Goal: Check status: Check status

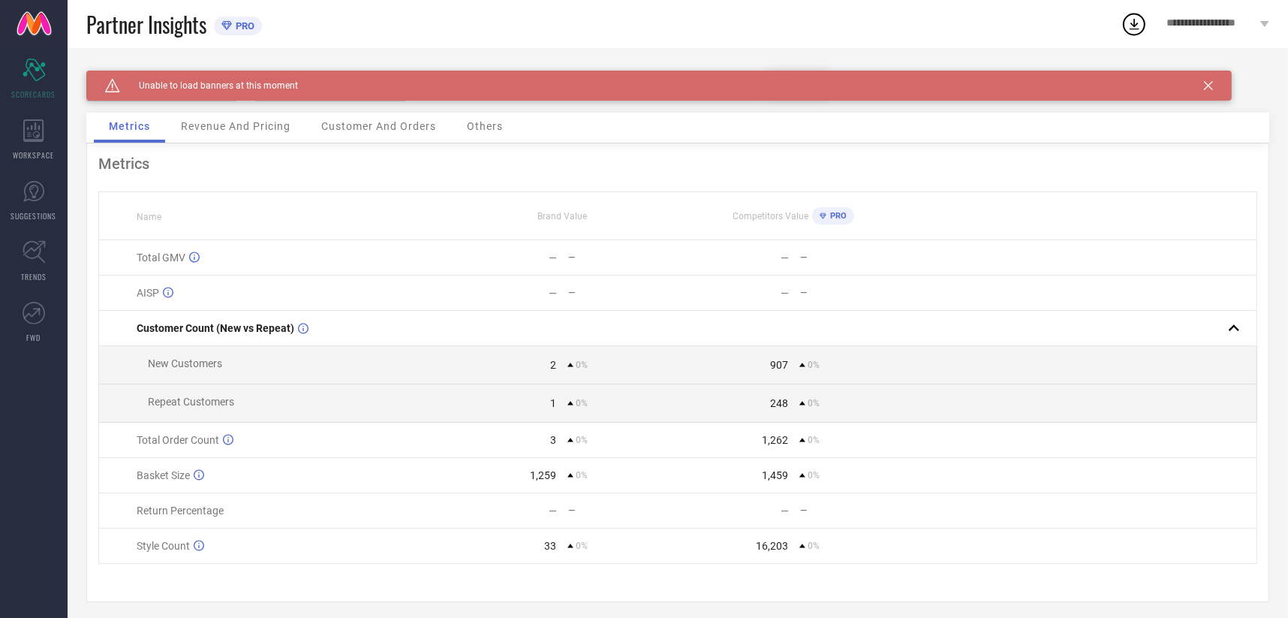
click at [1210, 79] on div "Caution Created with Sketch. Unable to load banners at this moment" at bounding box center [658, 86] width 1145 height 30
click at [1205, 86] on icon at bounding box center [1208, 85] width 9 height 9
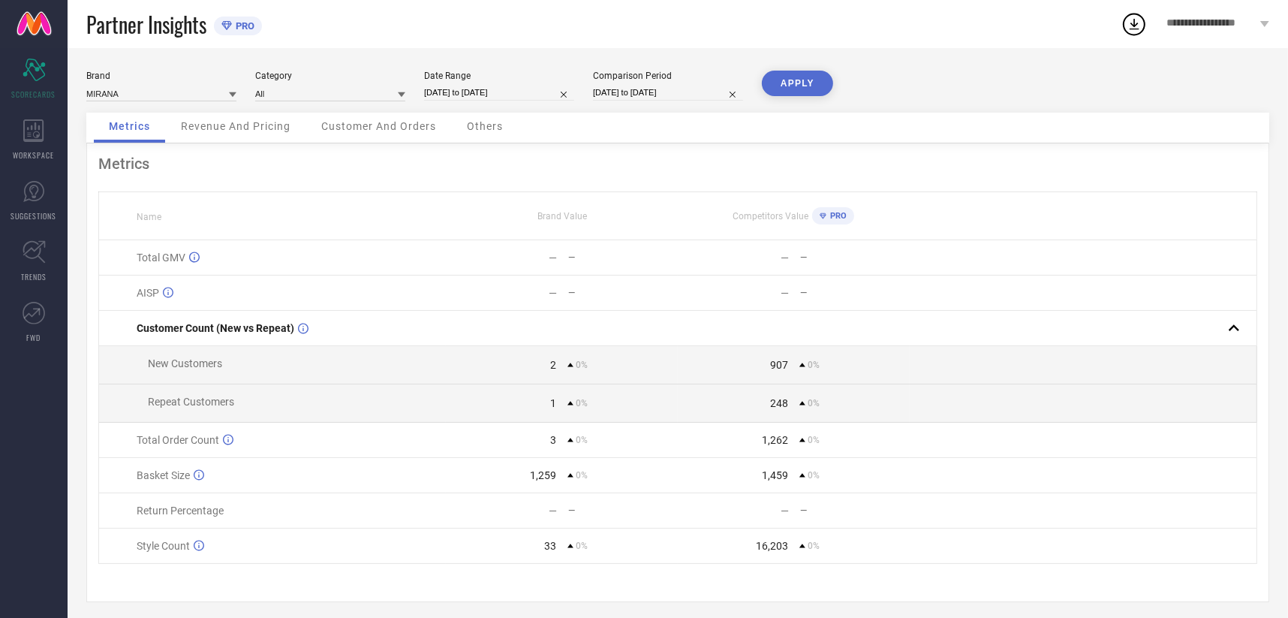
click at [463, 91] on input "[DATE] to [DATE]" at bounding box center [499, 93] width 150 height 16
select select "9"
select select "2025"
select select "10"
select select "2025"
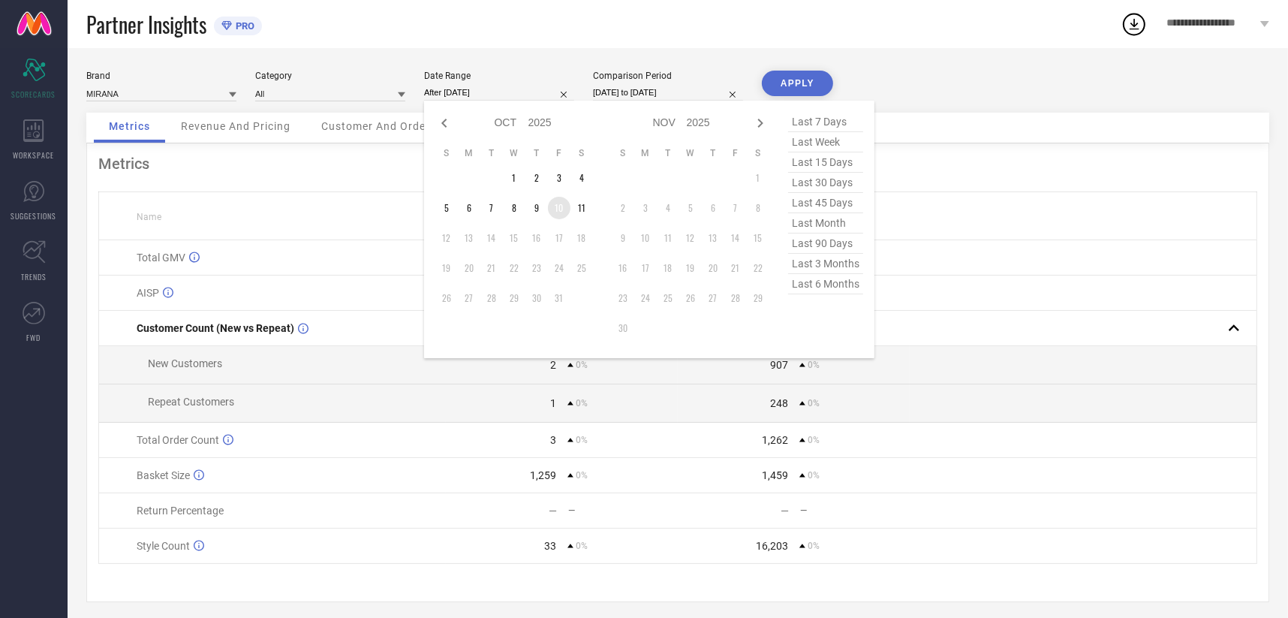
click at [568, 208] on td "10" at bounding box center [559, 208] width 23 height 23
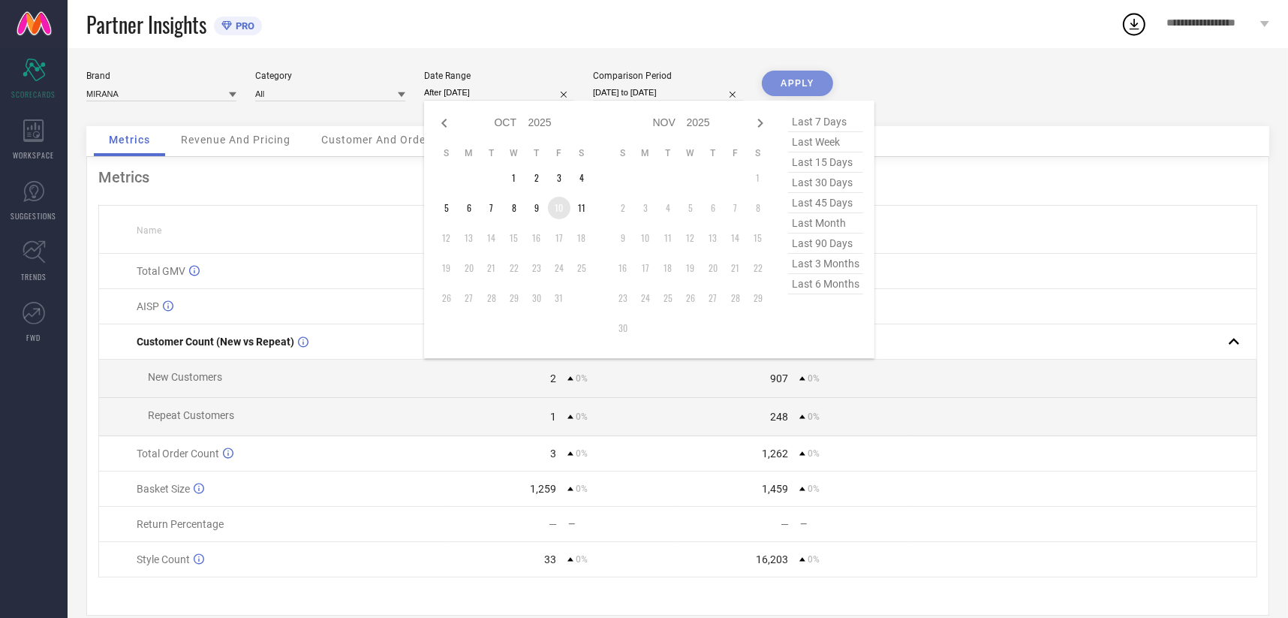
type input "[DATE] to [DATE]"
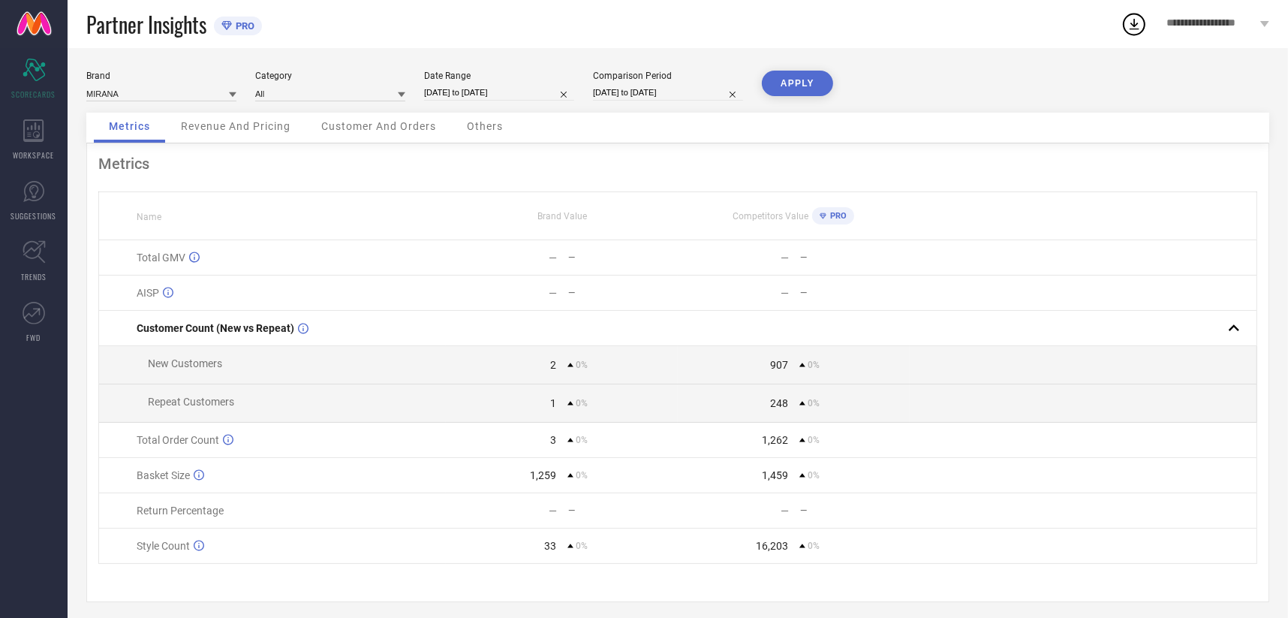
click at [577, 209] on th "Brand Value" at bounding box center [562, 216] width 232 height 48
select select "9"
select select "2025"
select select "10"
select select "2025"
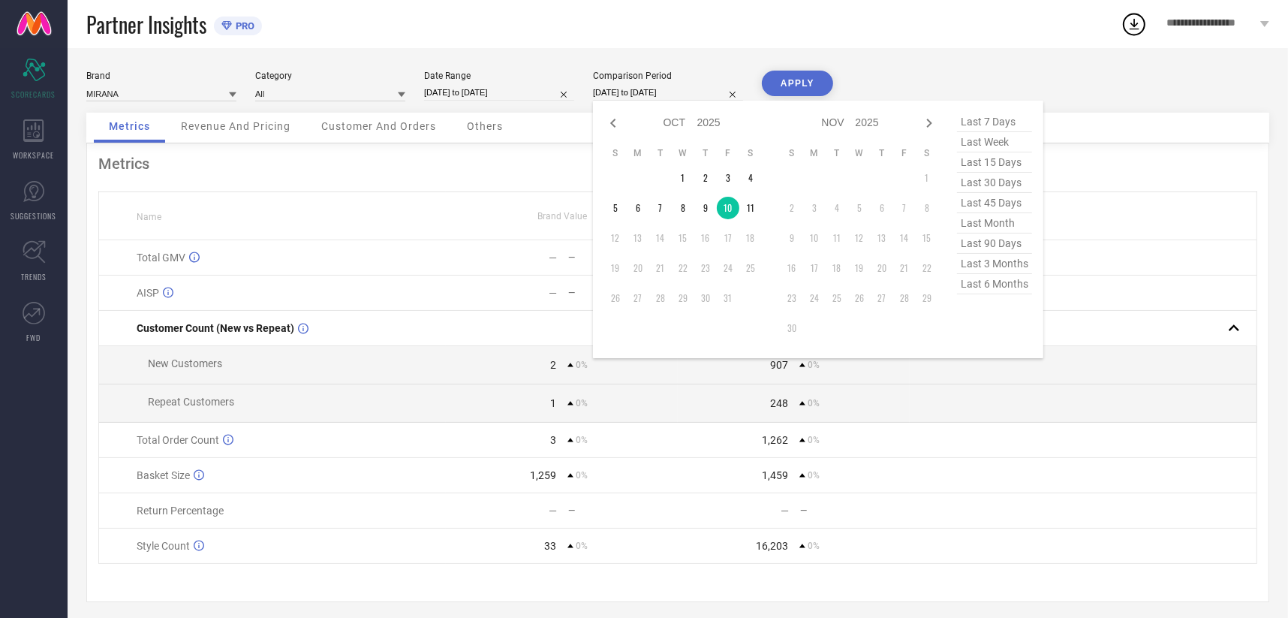
click at [630, 88] on input "[DATE] to [DATE]" at bounding box center [668, 93] width 150 height 16
click at [747, 203] on td "11" at bounding box center [750, 208] width 23 height 23
type input "[DATE] to [DATE]"
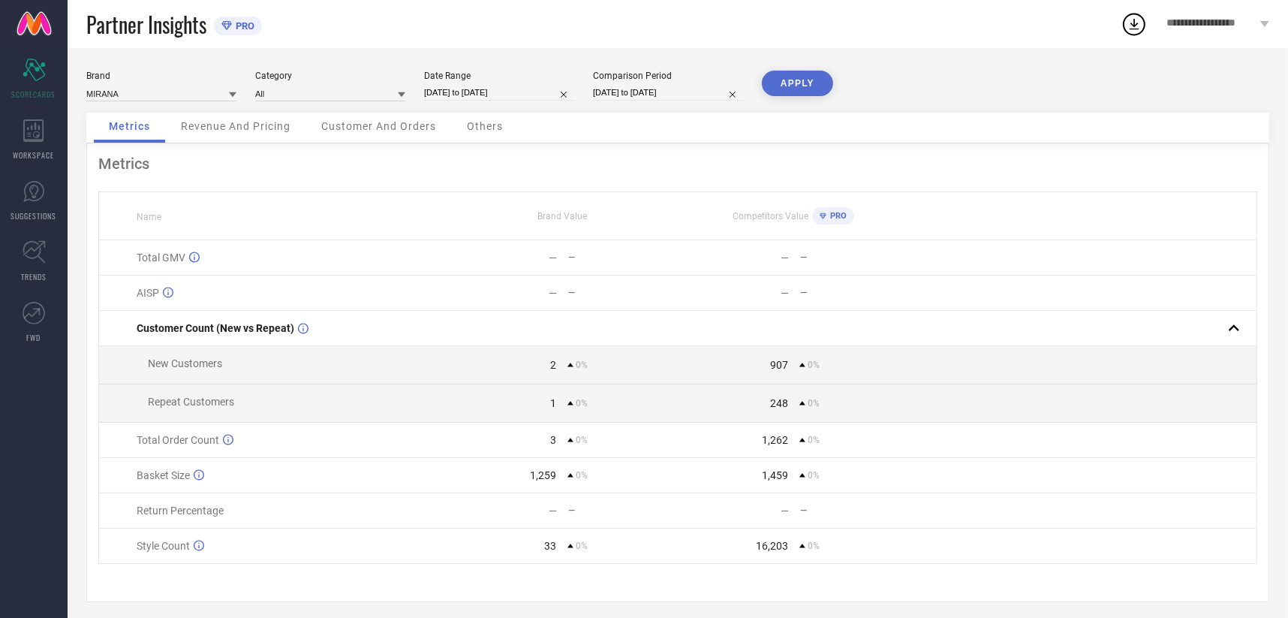
click at [810, 83] on button "APPLY" at bounding box center [797, 84] width 71 height 26
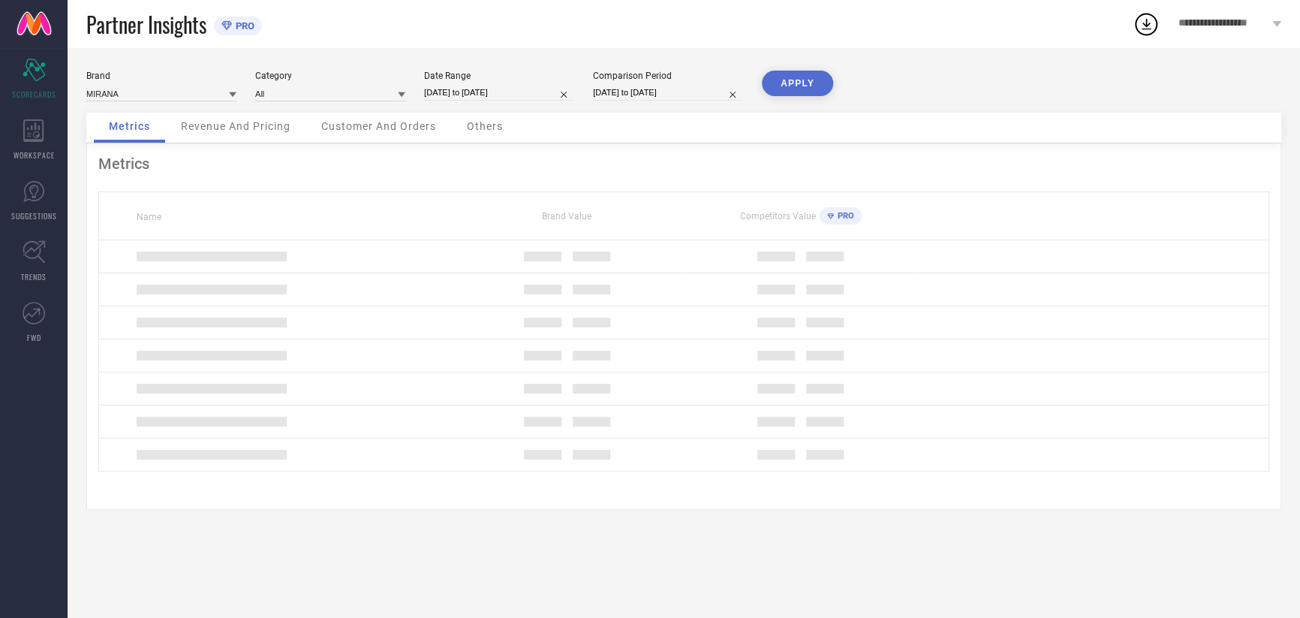
select select "9"
select select "2025"
select select "10"
select select "2025"
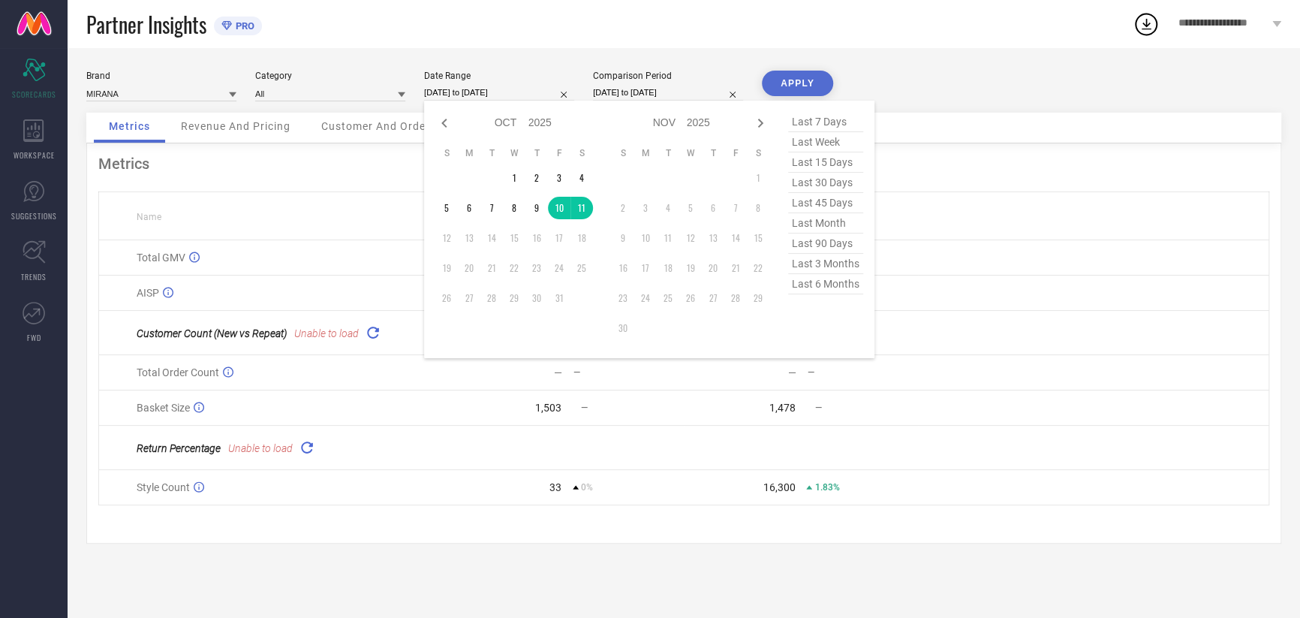
click at [512, 97] on input "[DATE] to [DATE]" at bounding box center [499, 93] width 150 height 16
click at [585, 210] on td "11" at bounding box center [581, 208] width 23 height 23
type input "[DATE] to [DATE]"
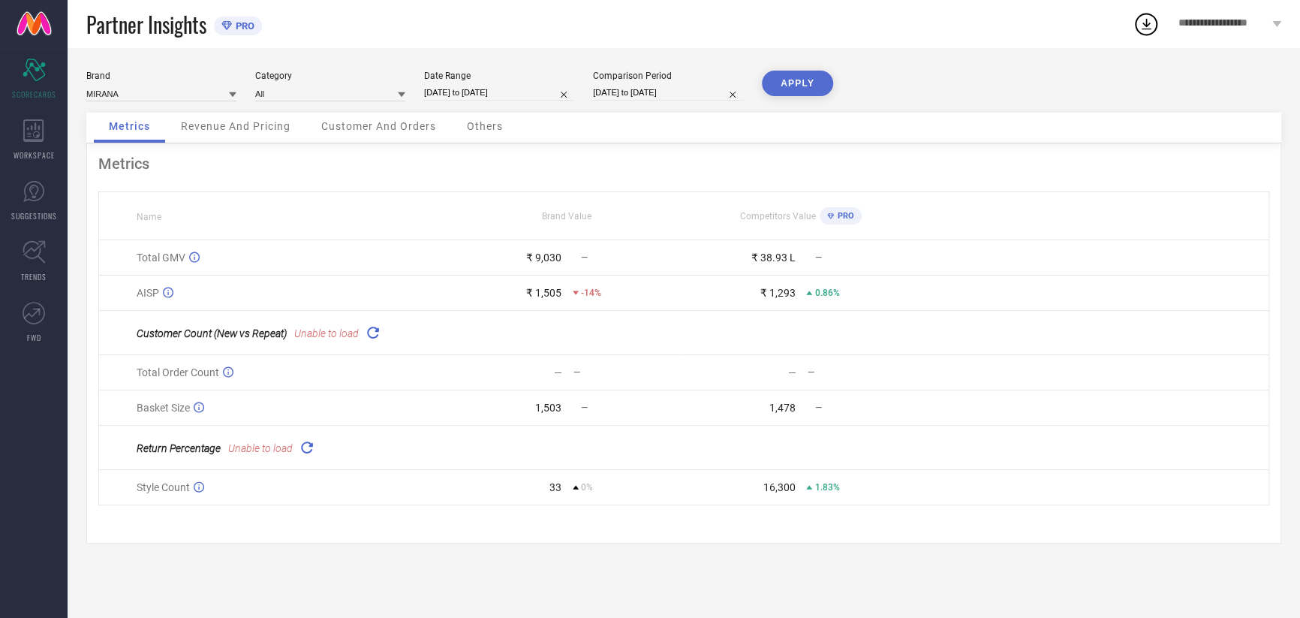
click at [788, 74] on button "APPLY" at bounding box center [797, 84] width 71 height 26
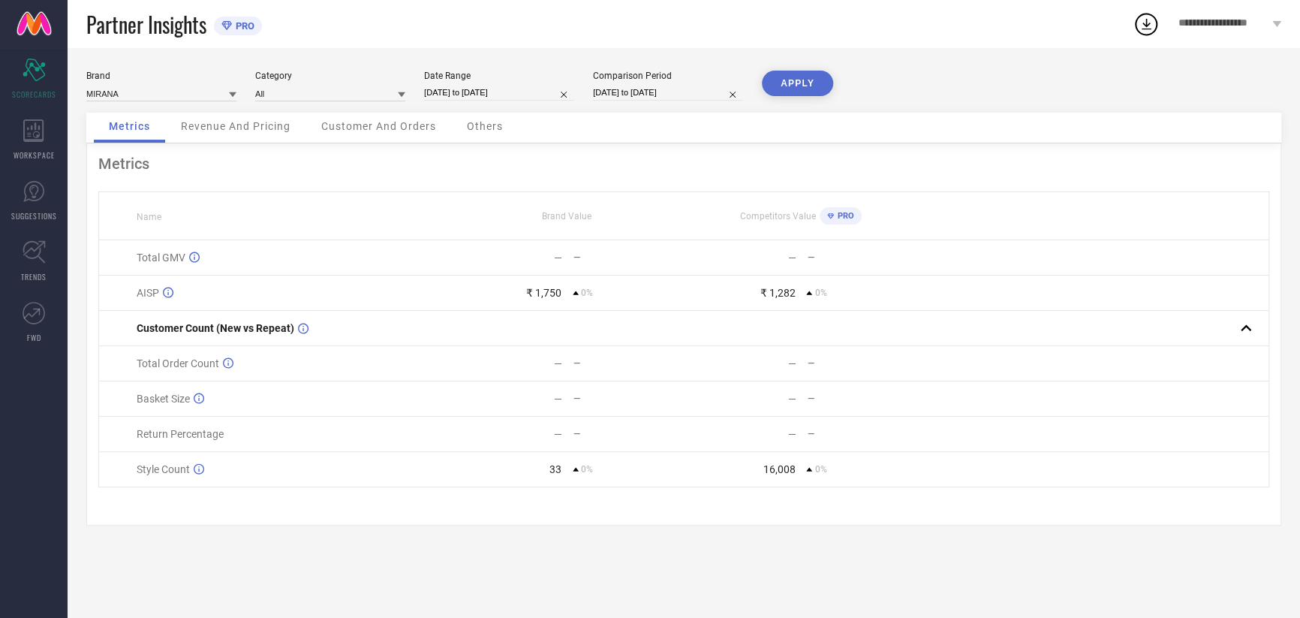
click at [497, 97] on input "[DATE] to [DATE]" at bounding box center [499, 93] width 150 height 16
select select "9"
select select "2025"
select select "10"
select select "2025"
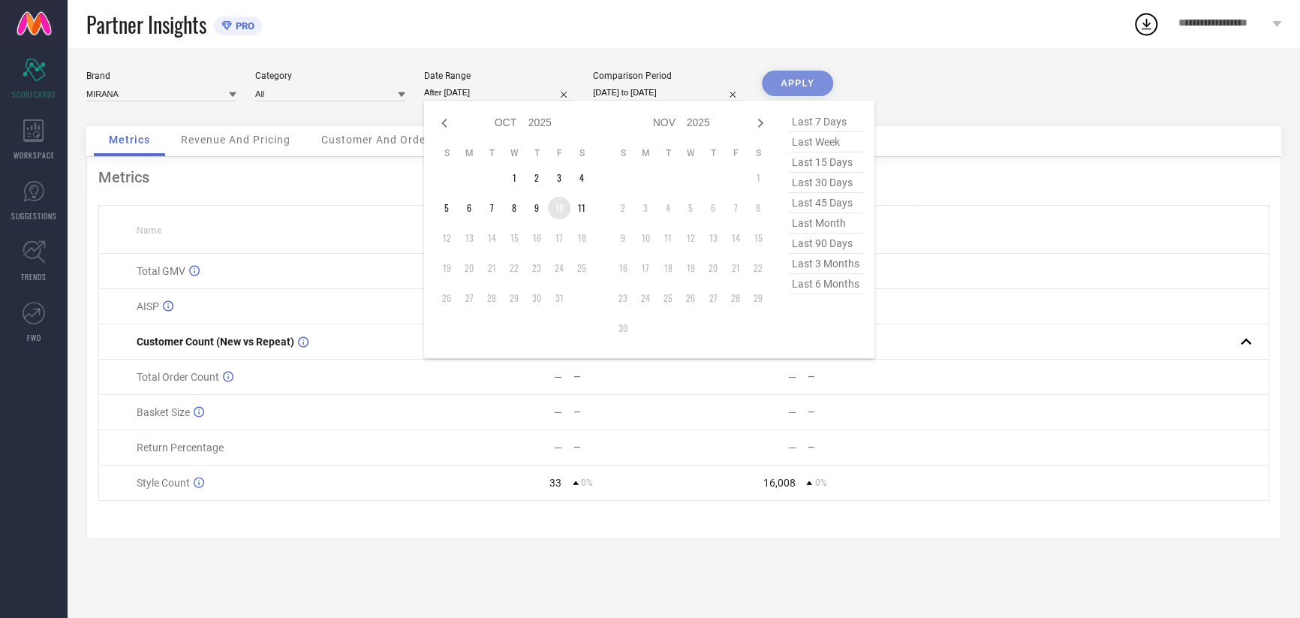
click at [556, 212] on td "10" at bounding box center [559, 208] width 23 height 23
type input "[DATE] to [DATE]"
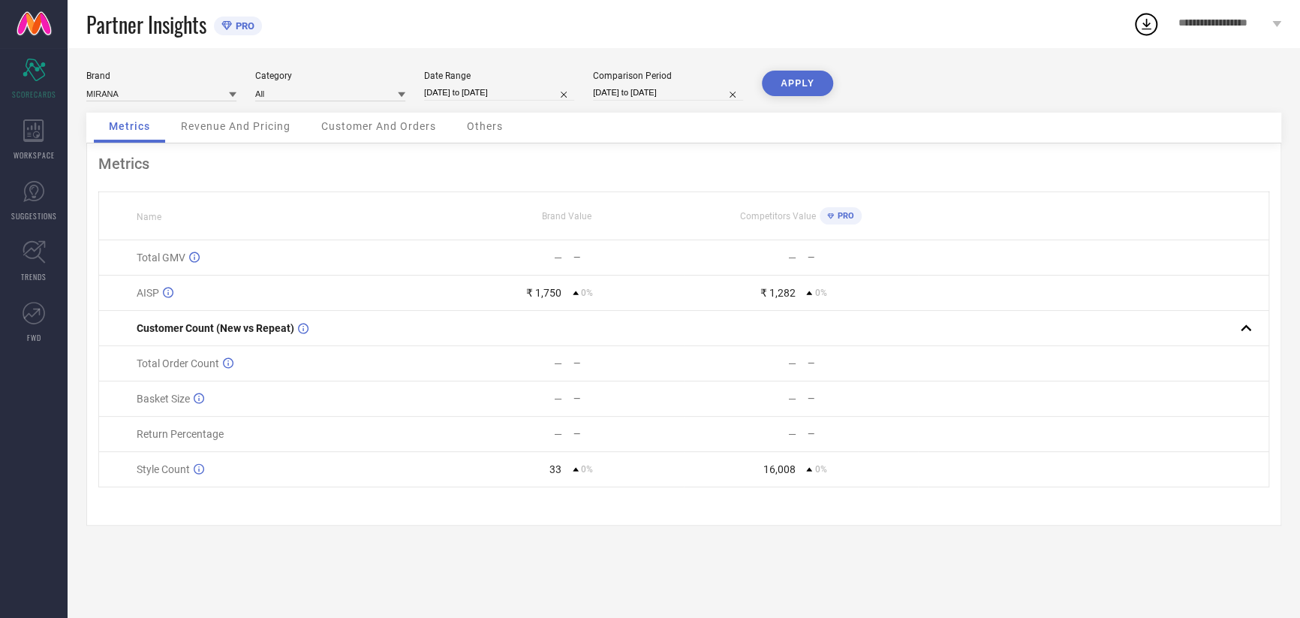
click at [651, 87] on input "[DATE] to [DATE]" at bounding box center [668, 93] width 150 height 16
select select "9"
select select "2025"
select select "10"
select select "2025"
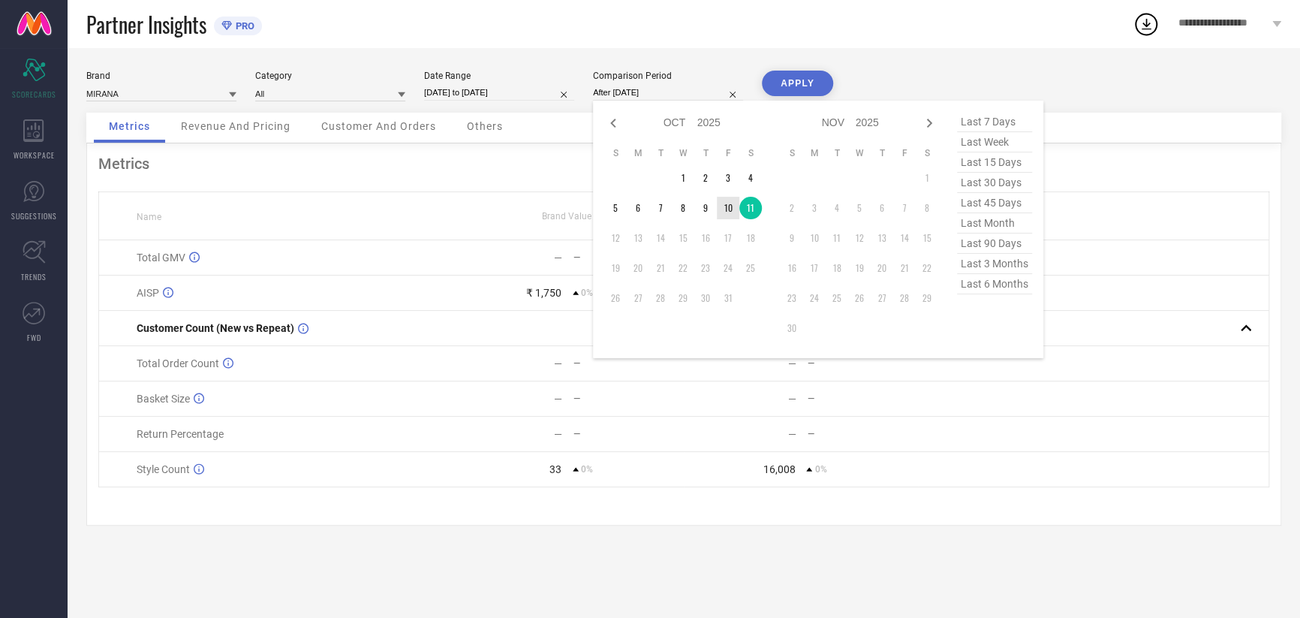
click at [732, 212] on td "10" at bounding box center [728, 208] width 23 height 23
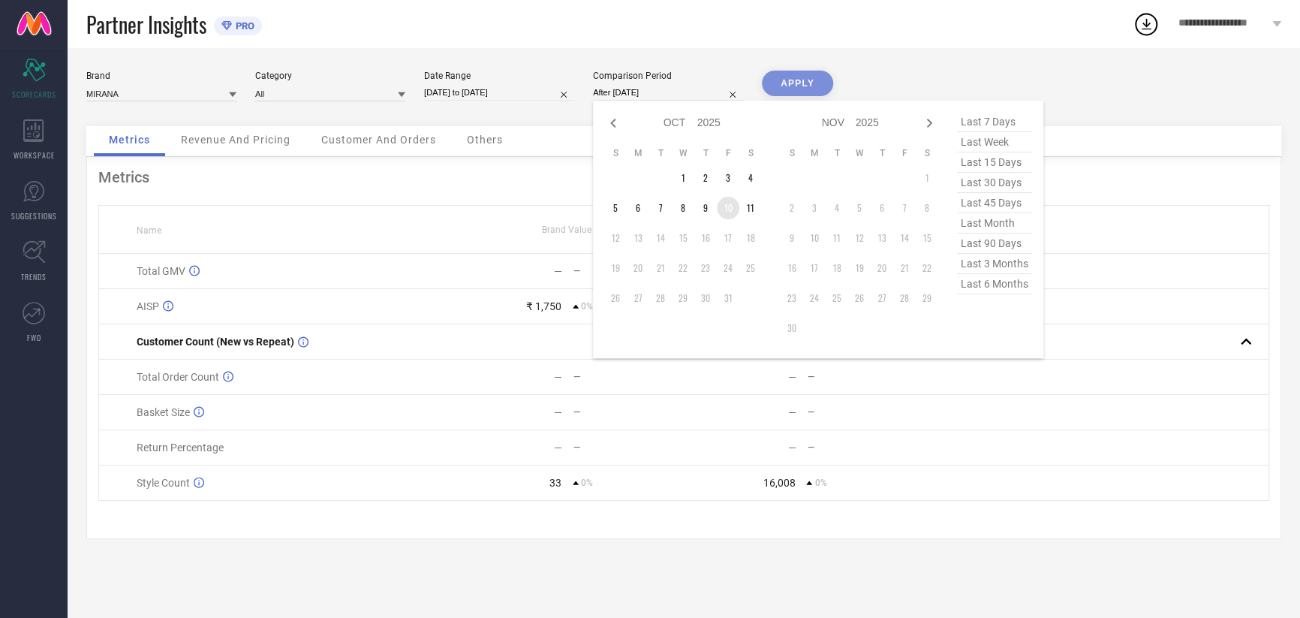
type input "[DATE] to [DATE]"
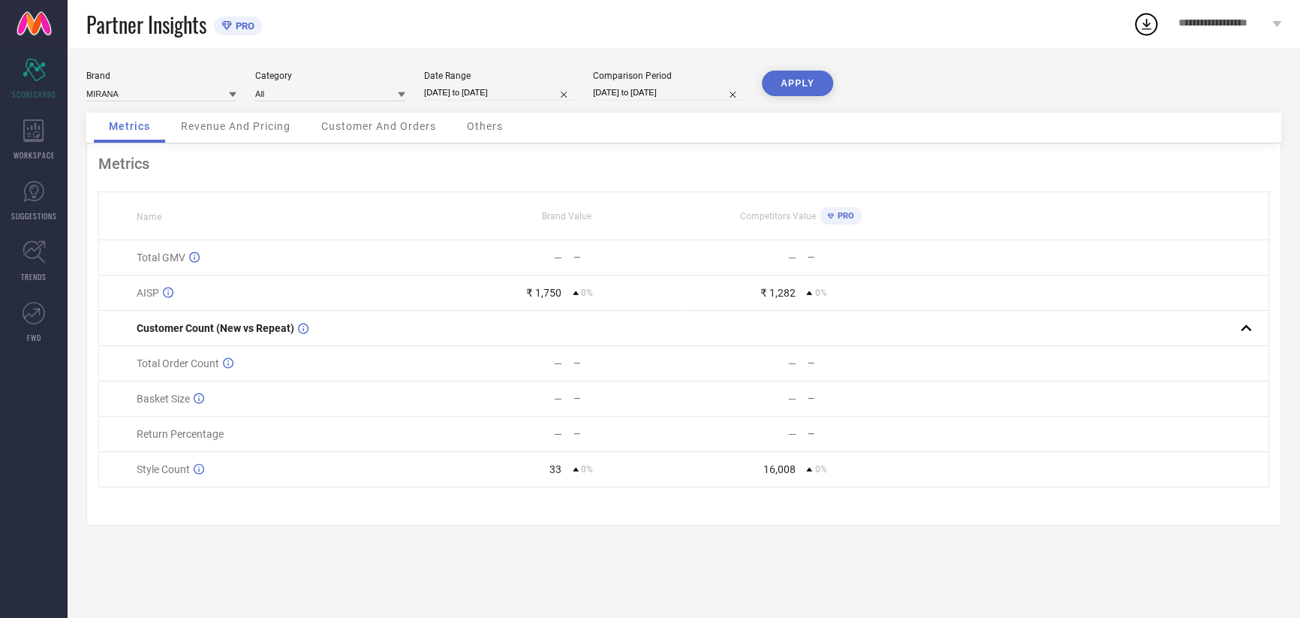
click at [785, 80] on button "APPLY" at bounding box center [797, 84] width 71 height 26
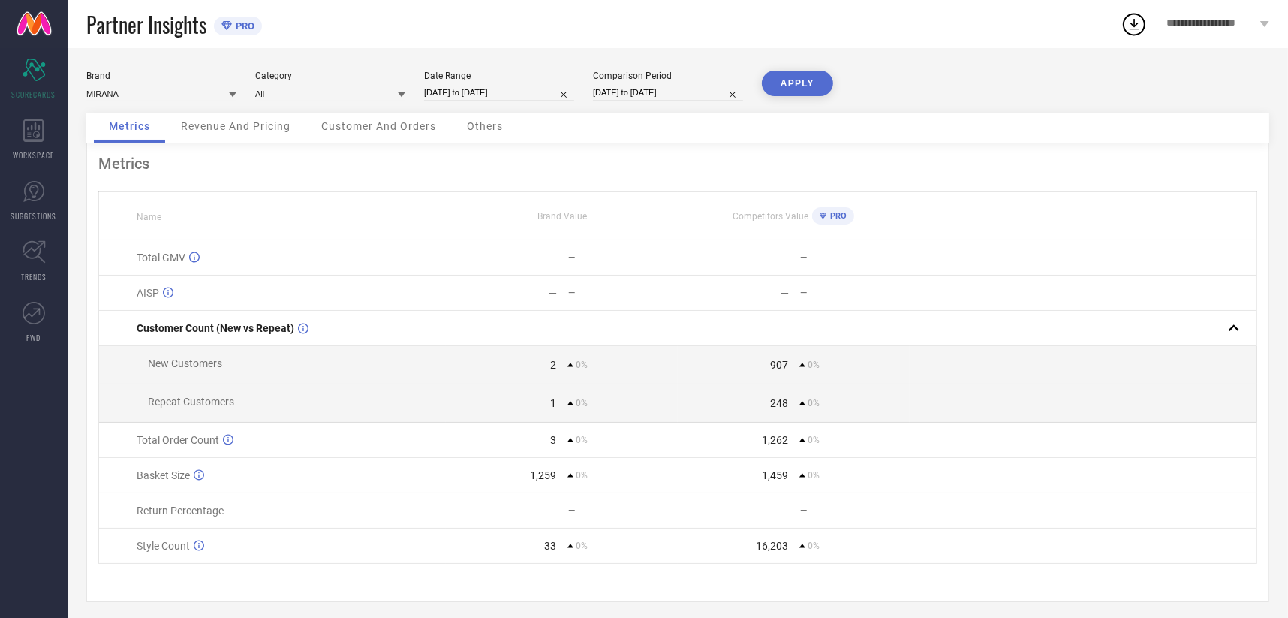
click at [473, 93] on input "[DATE] to [DATE]" at bounding box center [499, 93] width 150 height 16
select select "9"
select select "2025"
select select "10"
select select "2025"
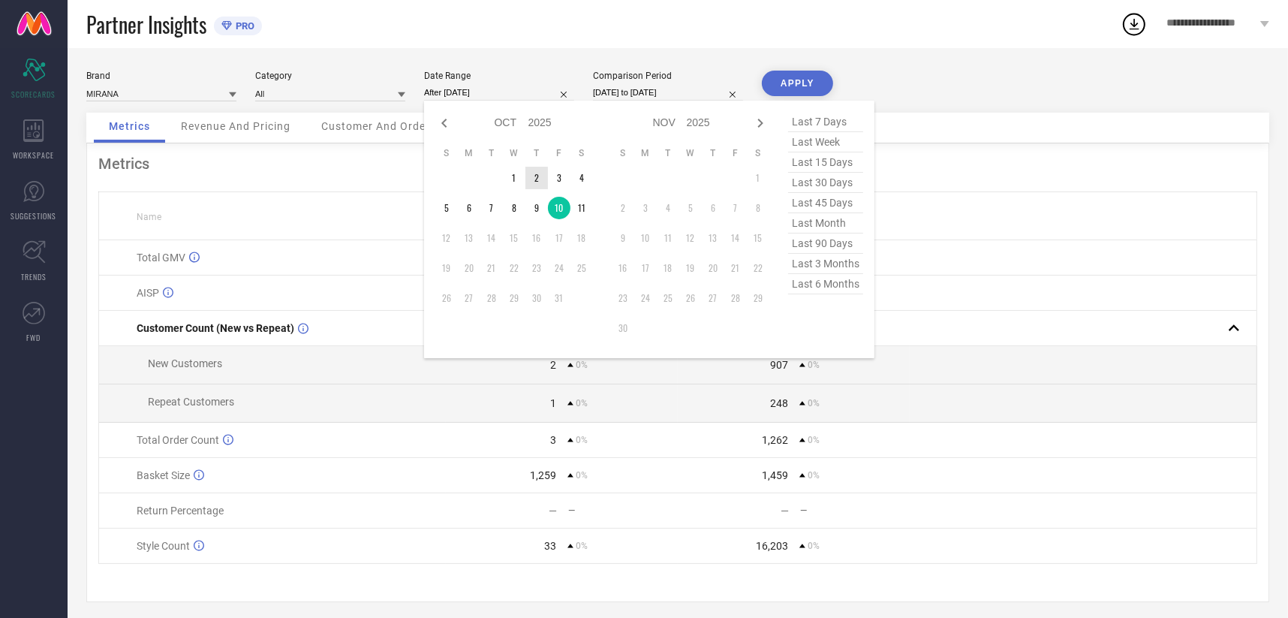
click at [535, 203] on td "9" at bounding box center [536, 208] width 23 height 23
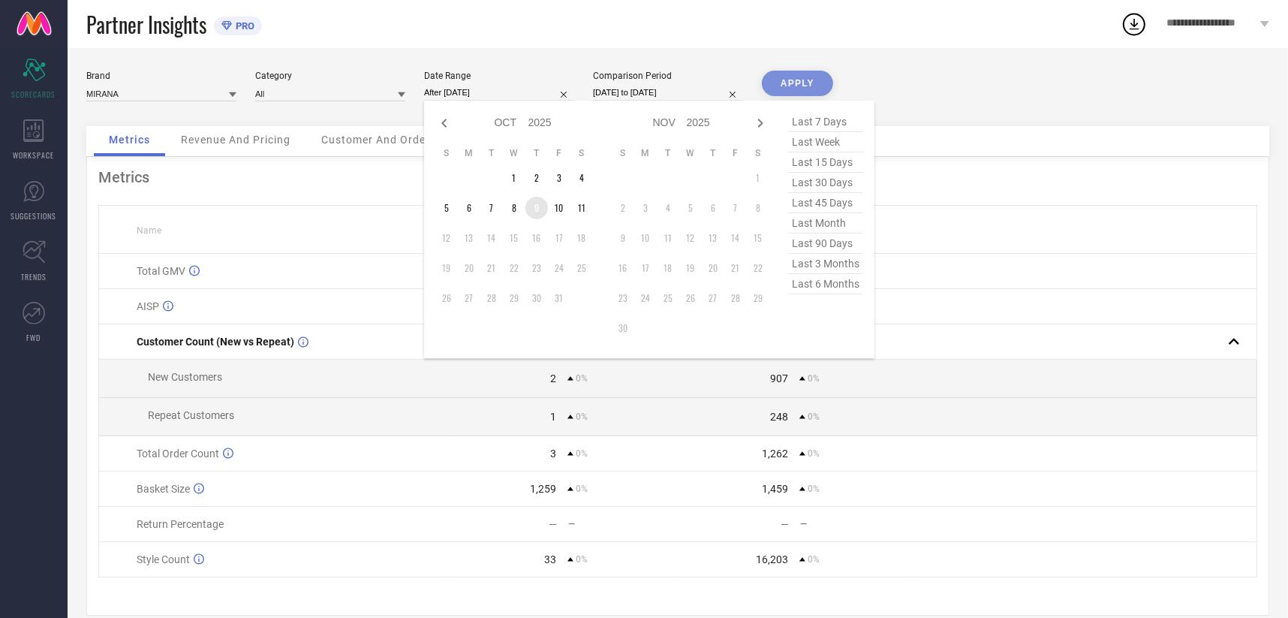
type input "[DATE] to [DATE]"
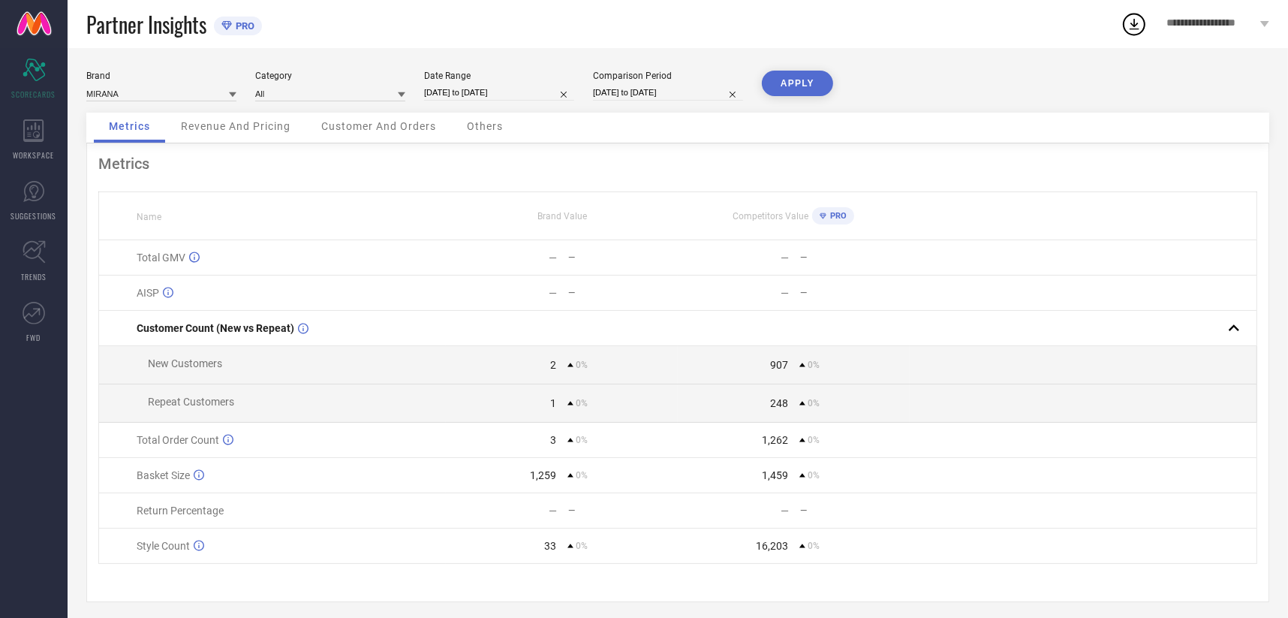
click at [664, 75] on div "Comparison Period" at bounding box center [668, 76] width 150 height 11
click at [685, 93] on input "[DATE] to [DATE]" at bounding box center [668, 93] width 150 height 16
select select "9"
select select "2025"
select select "10"
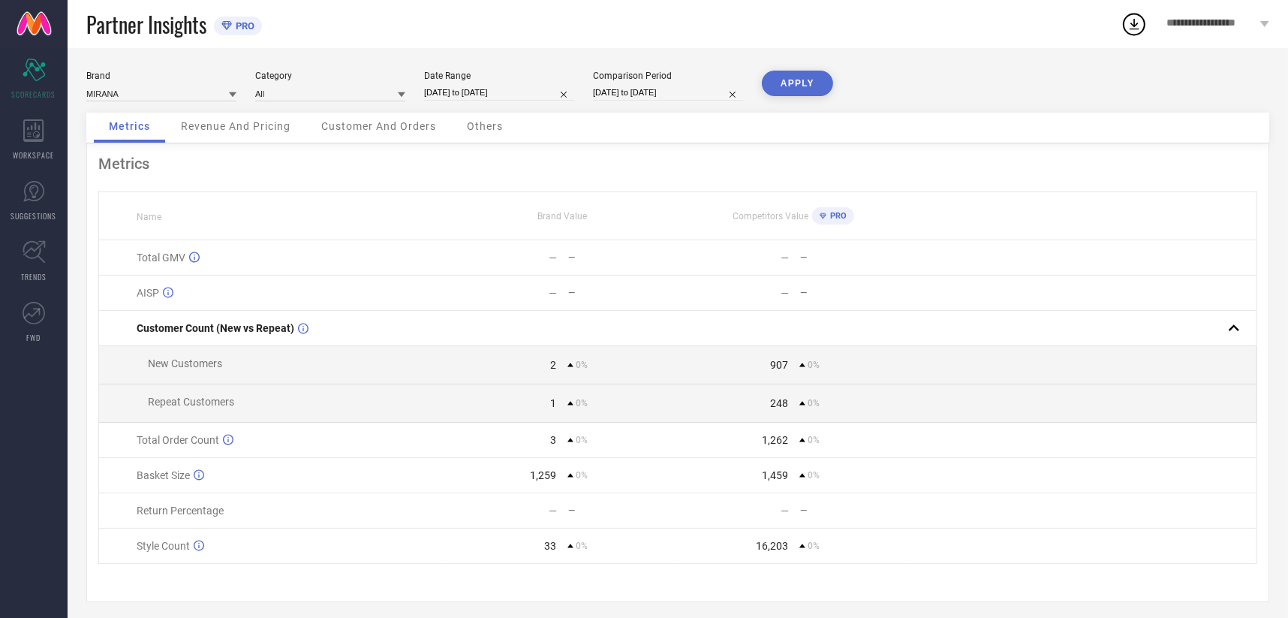
select select "2025"
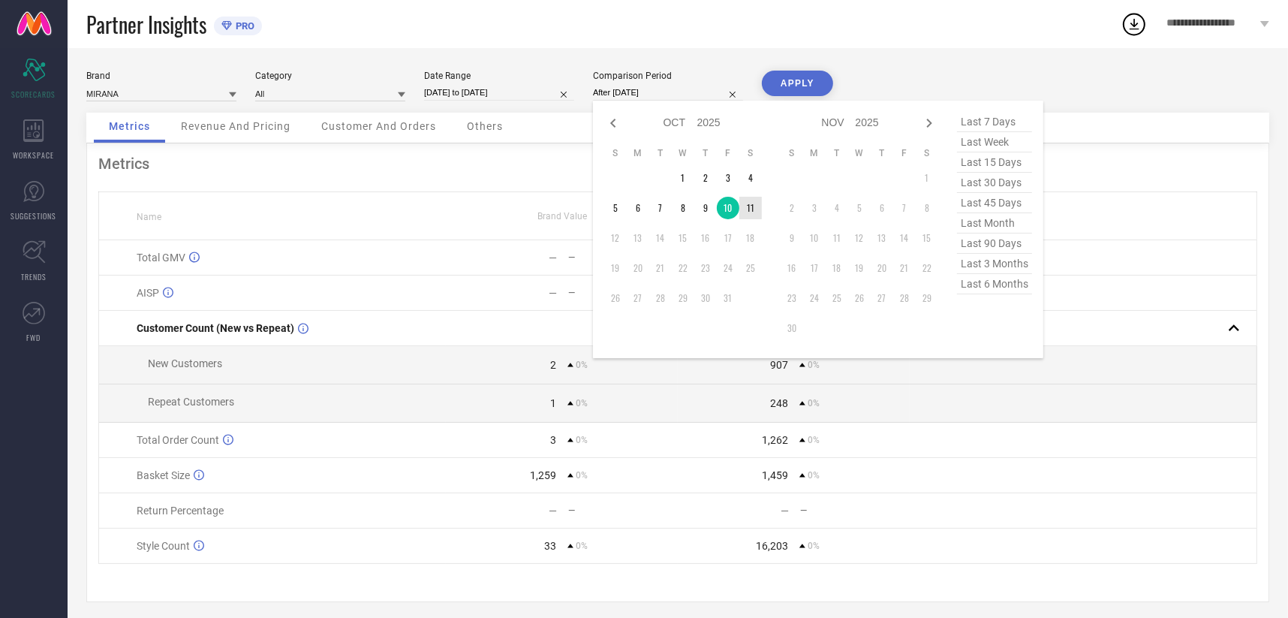
click at [752, 209] on td "11" at bounding box center [750, 208] width 23 height 23
type input "[DATE] to [DATE]"
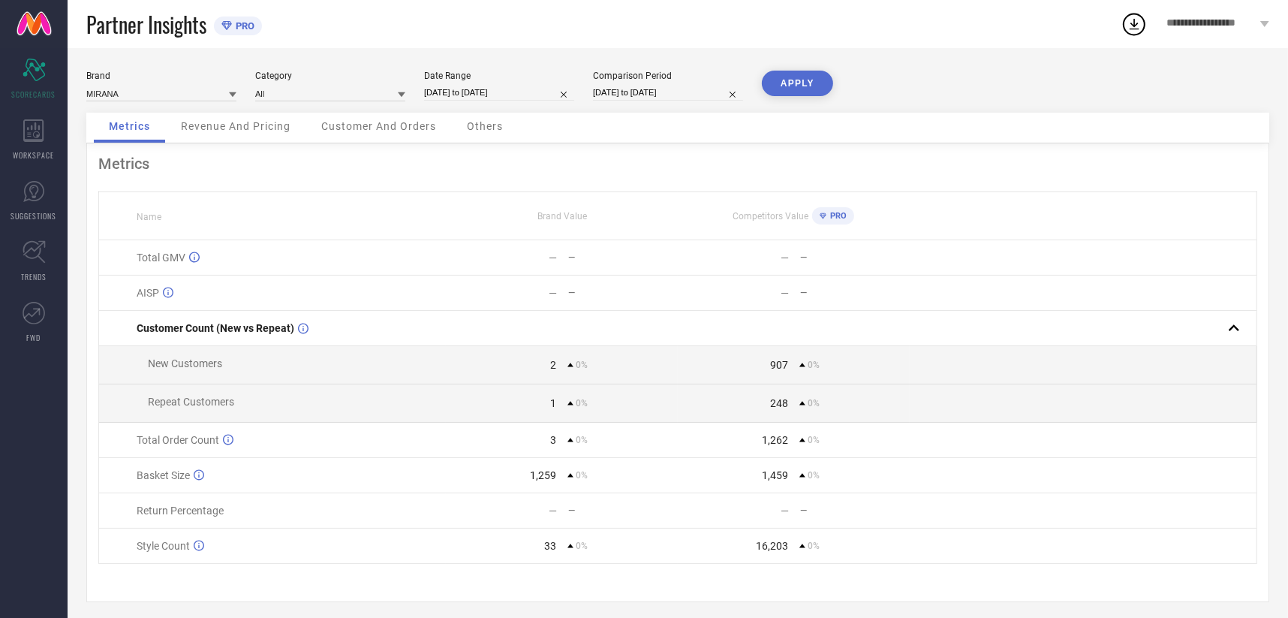
click at [795, 80] on button "APPLY" at bounding box center [797, 84] width 71 height 26
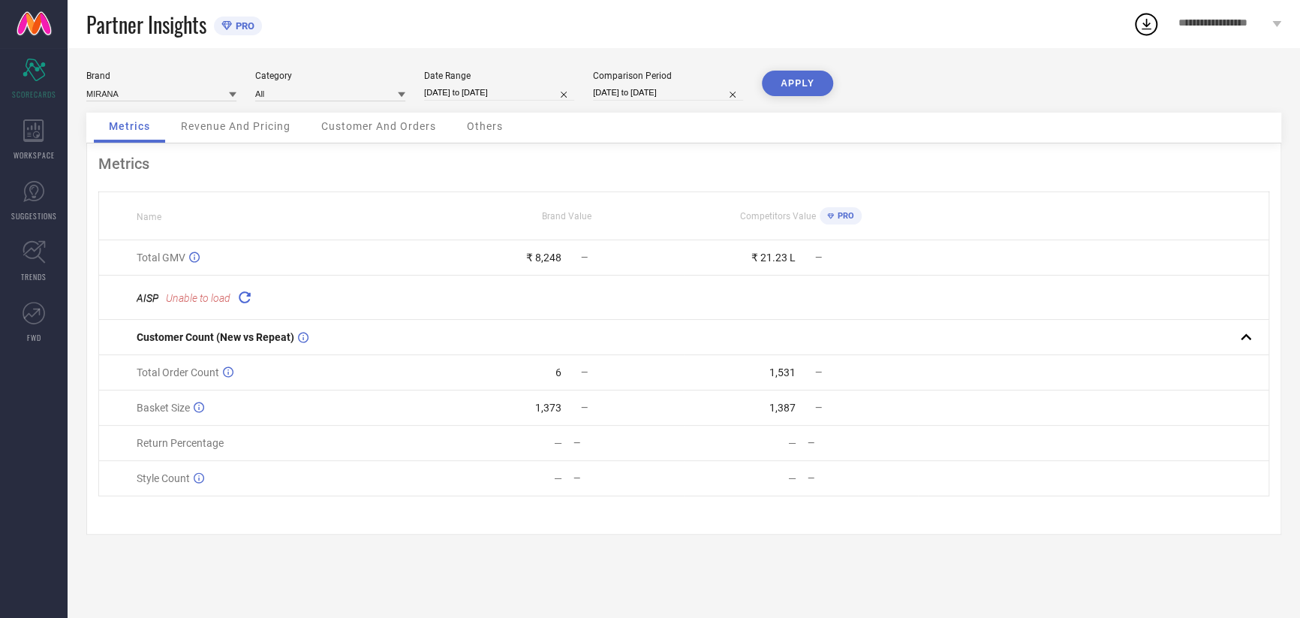
select select "9"
select select "2025"
select select "10"
select select "2025"
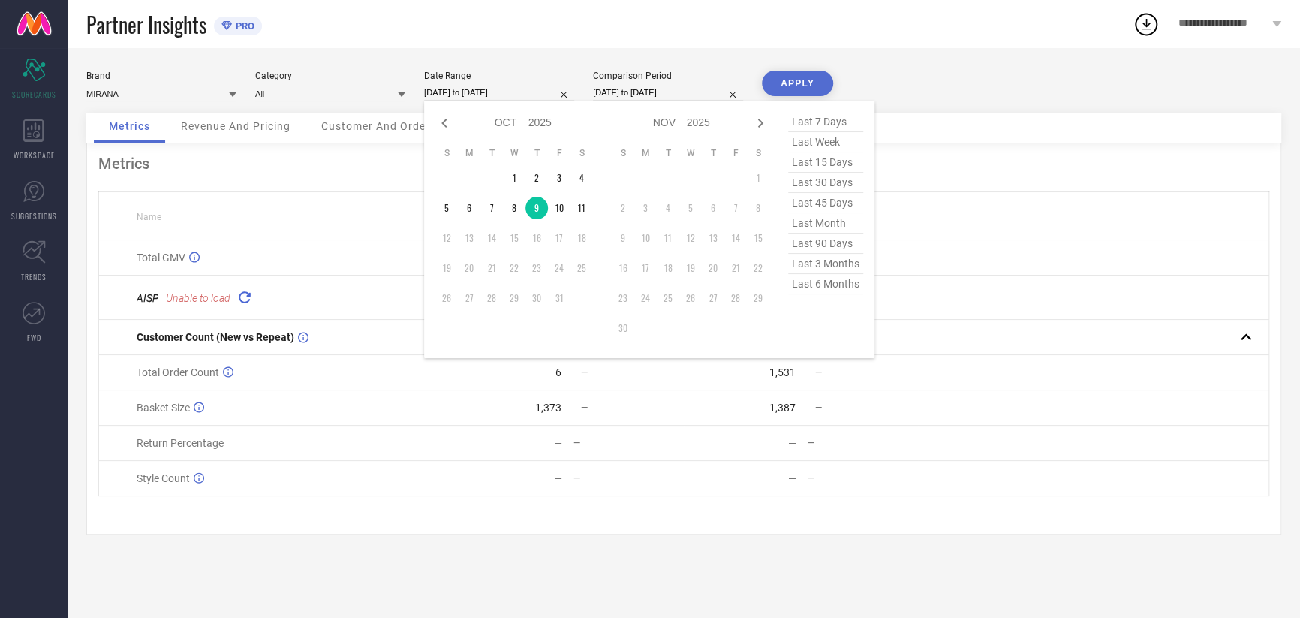
click at [509, 89] on input "[DATE] to [DATE]" at bounding box center [499, 93] width 150 height 16
click at [573, 206] on td "11" at bounding box center [581, 208] width 23 height 23
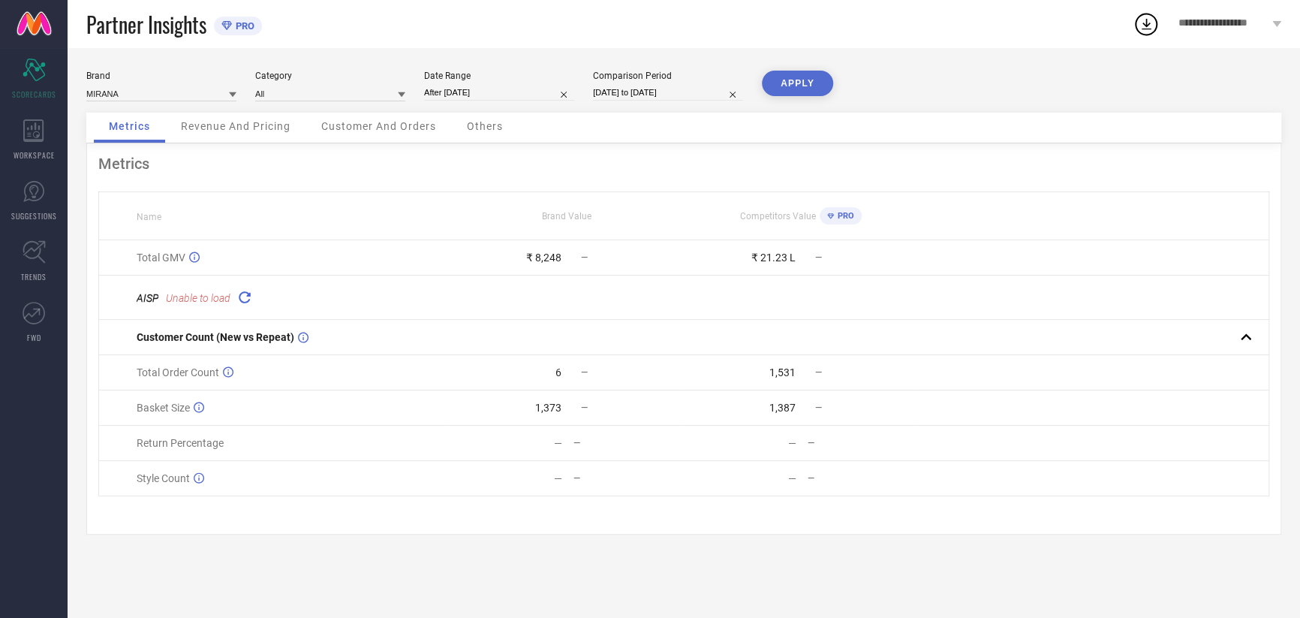
type input "[DATE] to [DATE]"
click at [675, 98] on input "[DATE] to [DATE]" at bounding box center [668, 93] width 150 height 16
select select "9"
select select "2025"
select select "10"
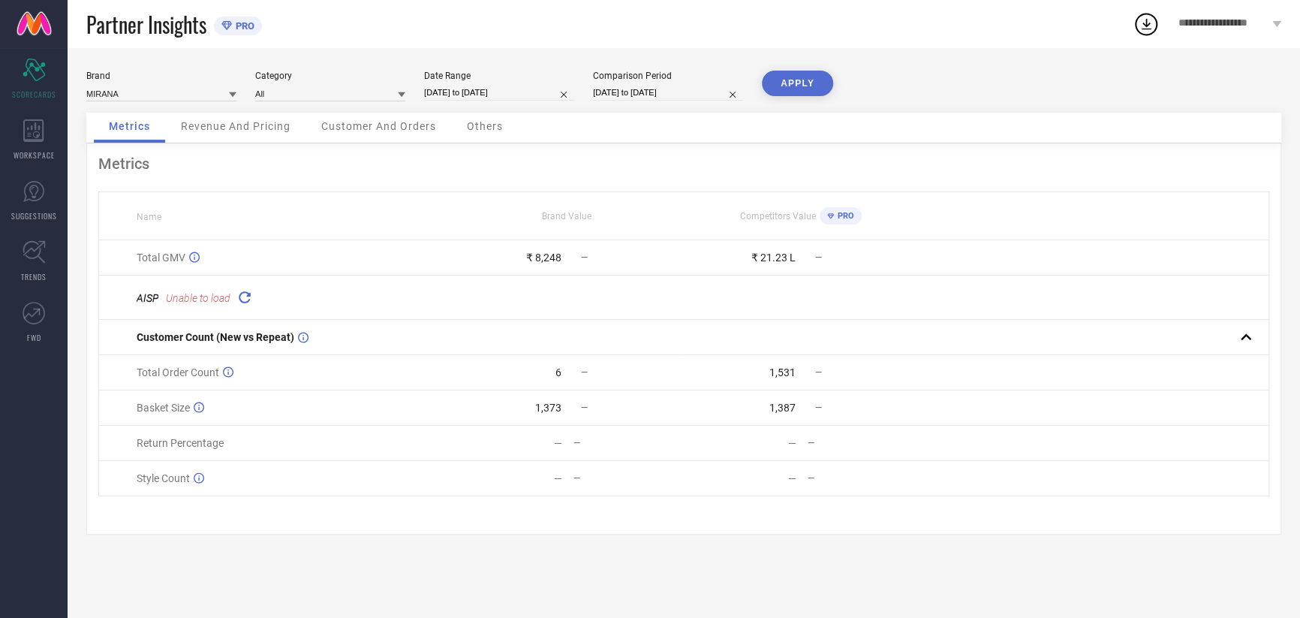
select select "2025"
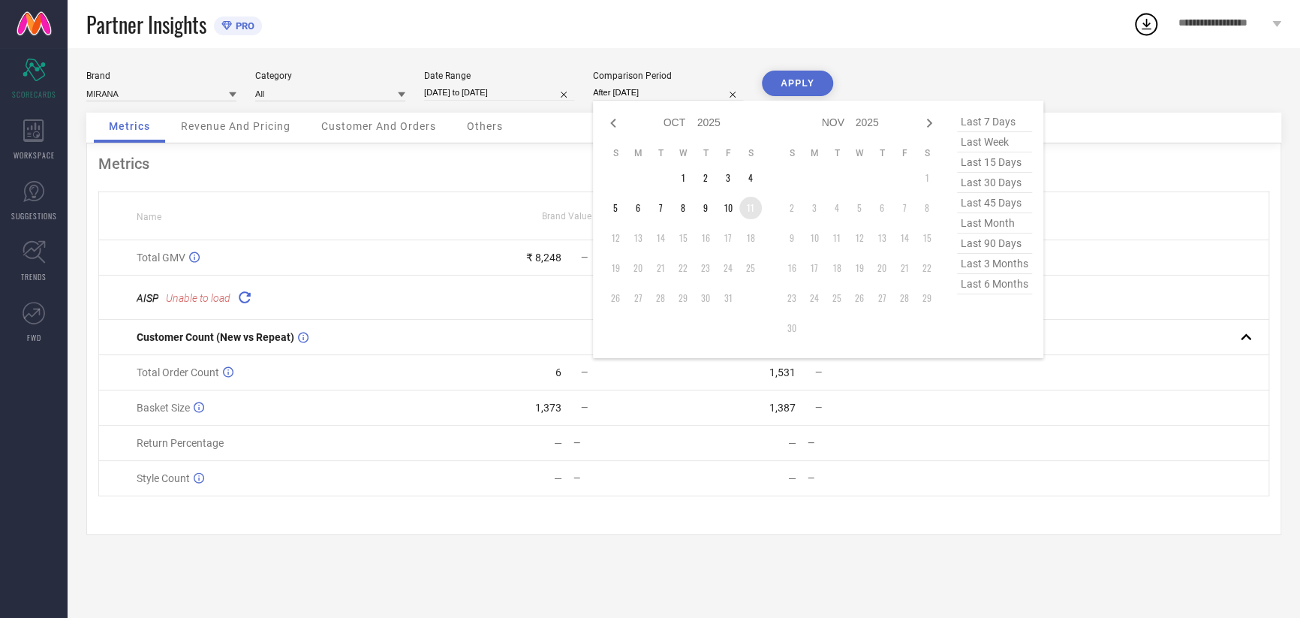
click at [747, 206] on td "11" at bounding box center [750, 208] width 23 height 23
type input "[DATE] to [DATE]"
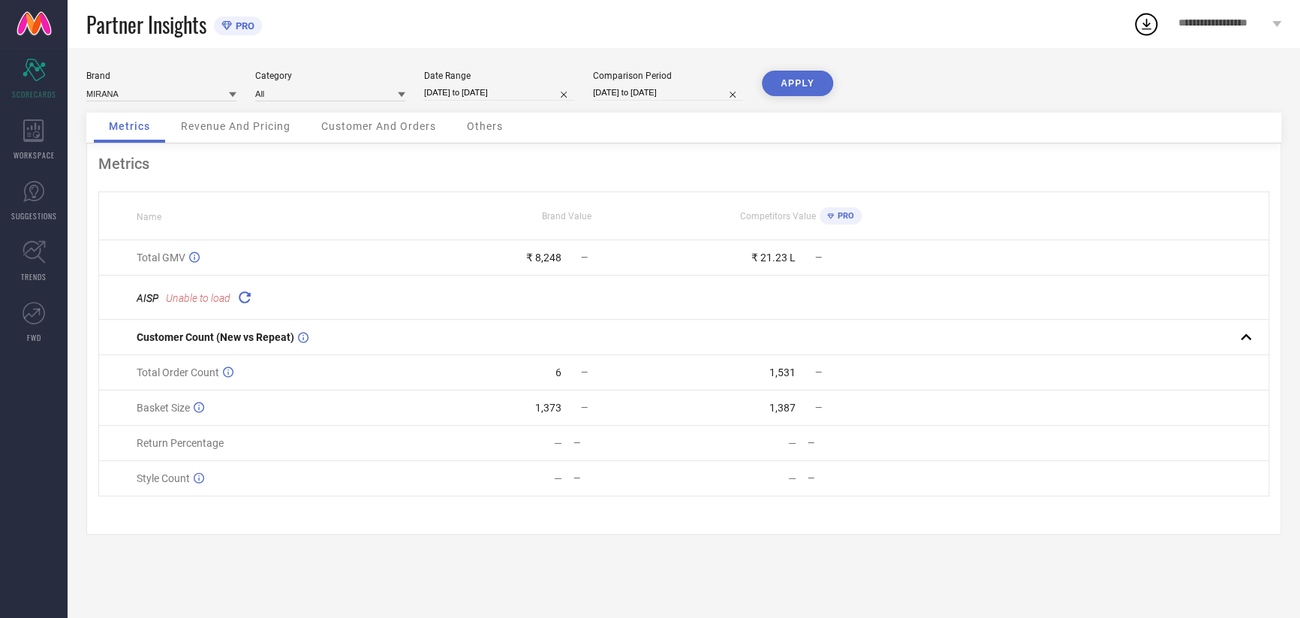
click at [810, 77] on button "APPLY" at bounding box center [797, 84] width 71 height 26
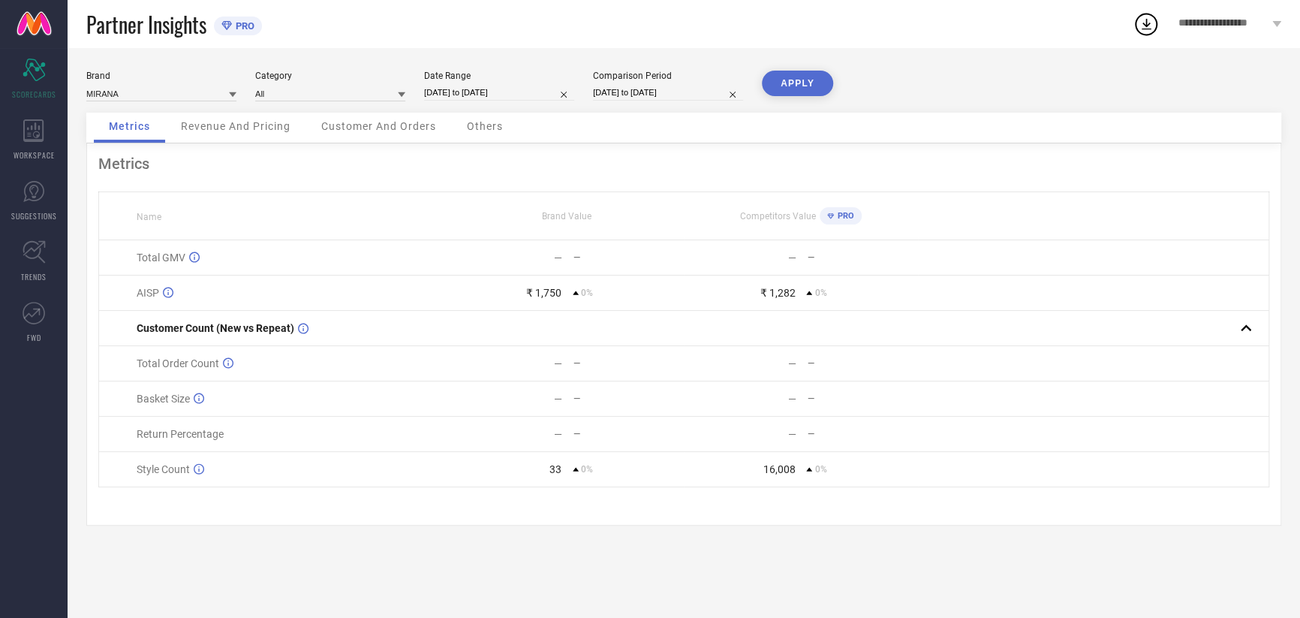
click at [494, 102] on div "Brand MIRANA Category All Date Range [DATE] to [DATE] Comparison Period [DATE] …" at bounding box center [683, 92] width 1195 height 42
click at [475, 90] on input "[DATE] to [DATE]" at bounding box center [499, 93] width 150 height 16
select select "9"
select select "2025"
select select "10"
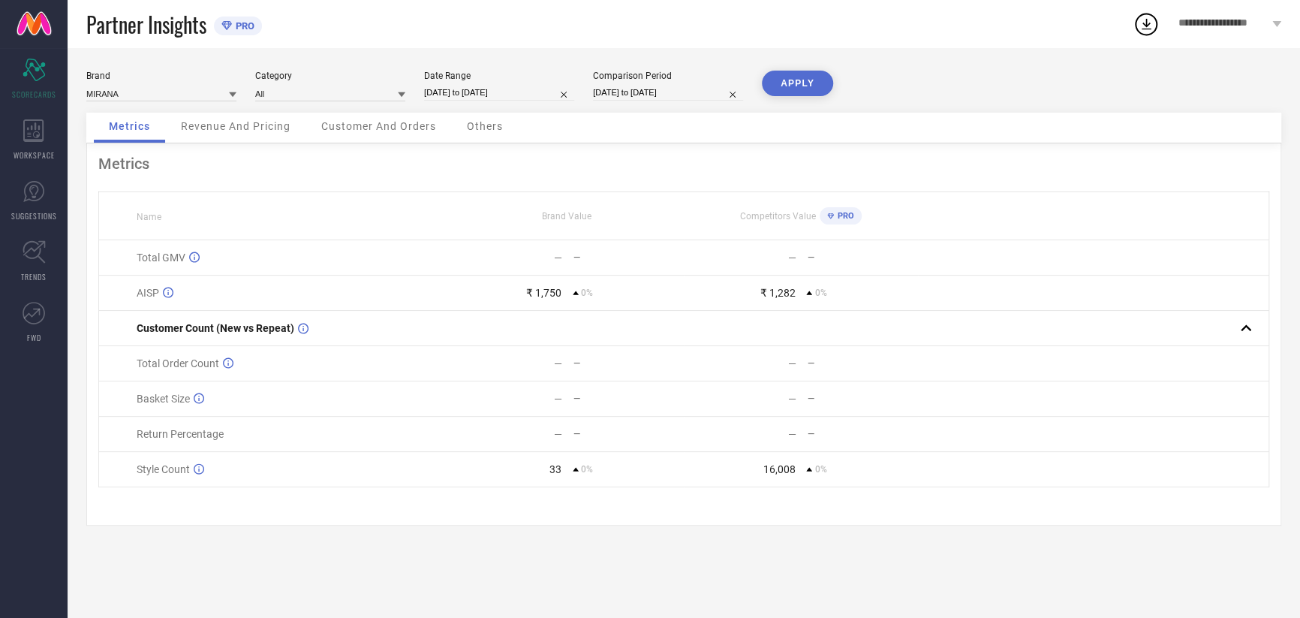
select select "2025"
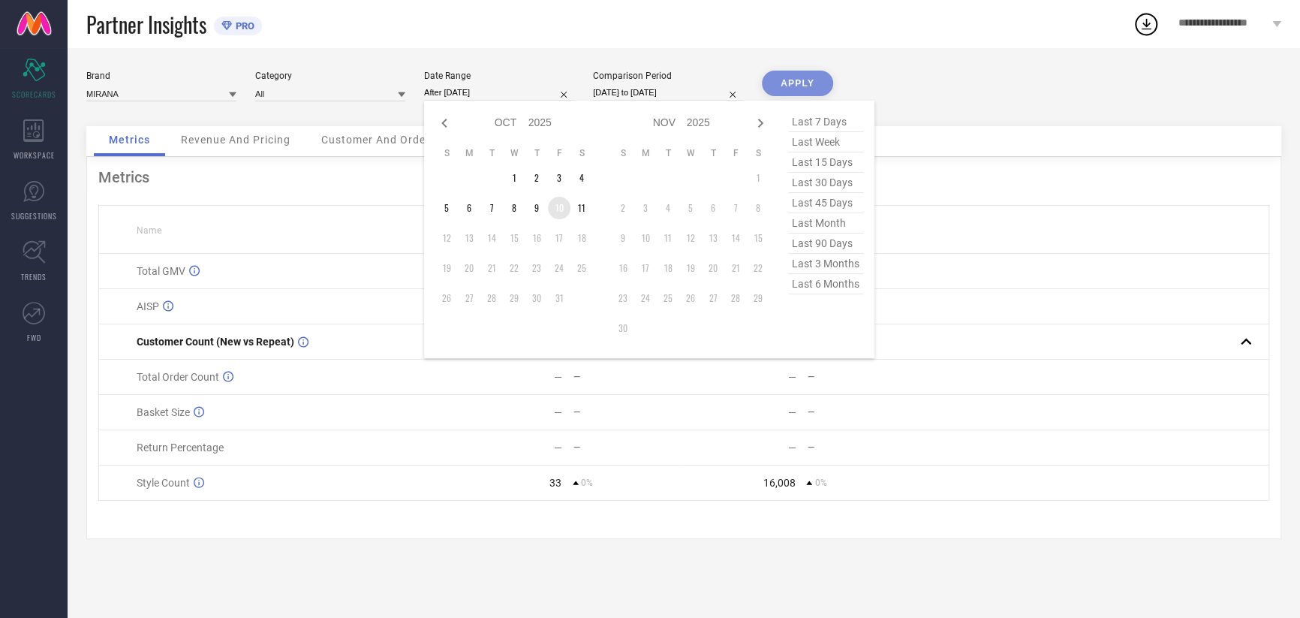
click at [553, 200] on td "10" at bounding box center [559, 208] width 23 height 23
type input "[DATE] to [DATE]"
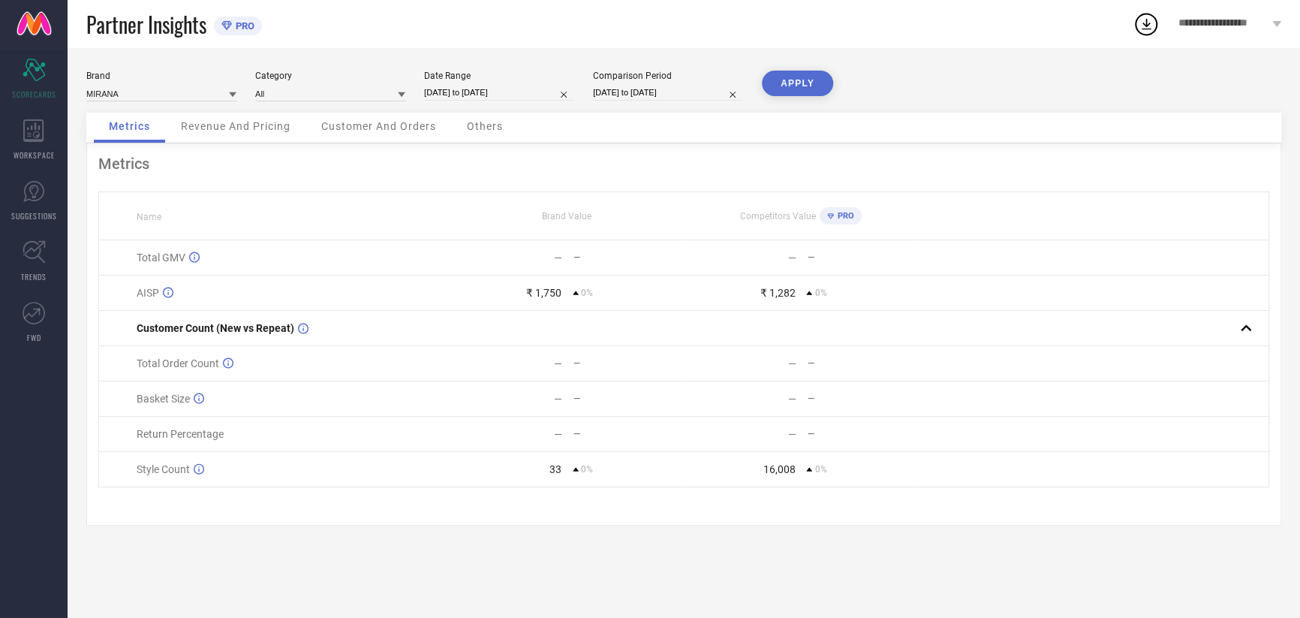
click at [795, 76] on button "APPLY" at bounding box center [797, 84] width 71 height 26
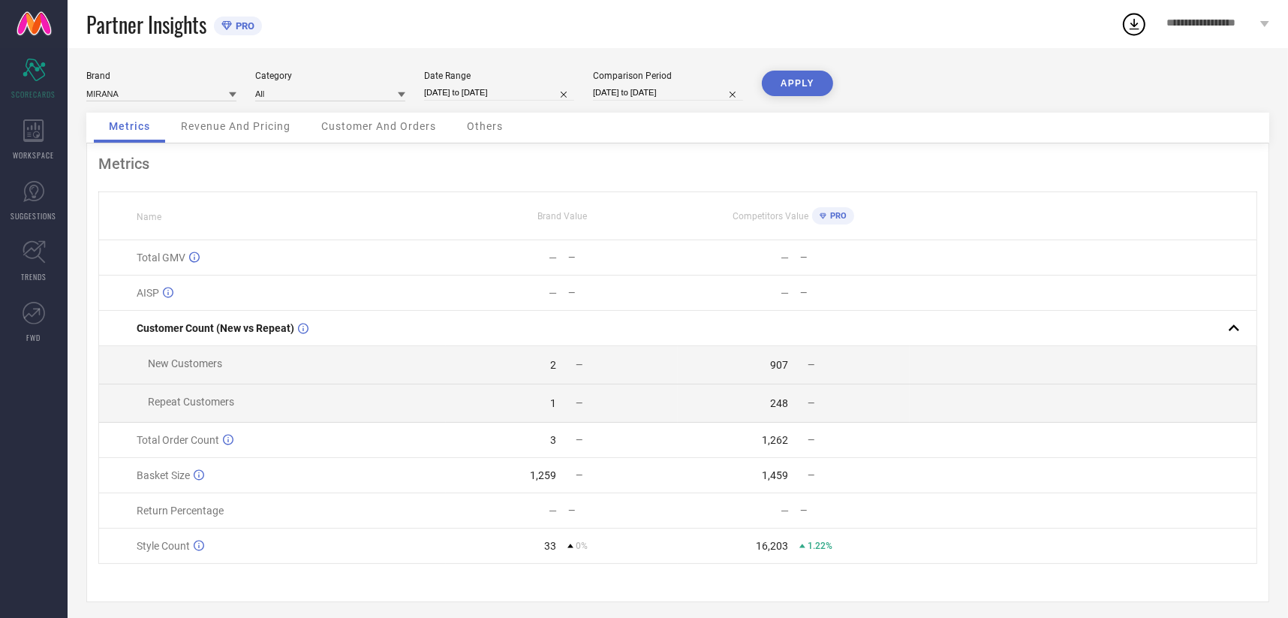
click at [493, 95] on input "[DATE] to [DATE]" at bounding box center [499, 93] width 150 height 16
select select "9"
select select "2025"
select select "10"
select select "2025"
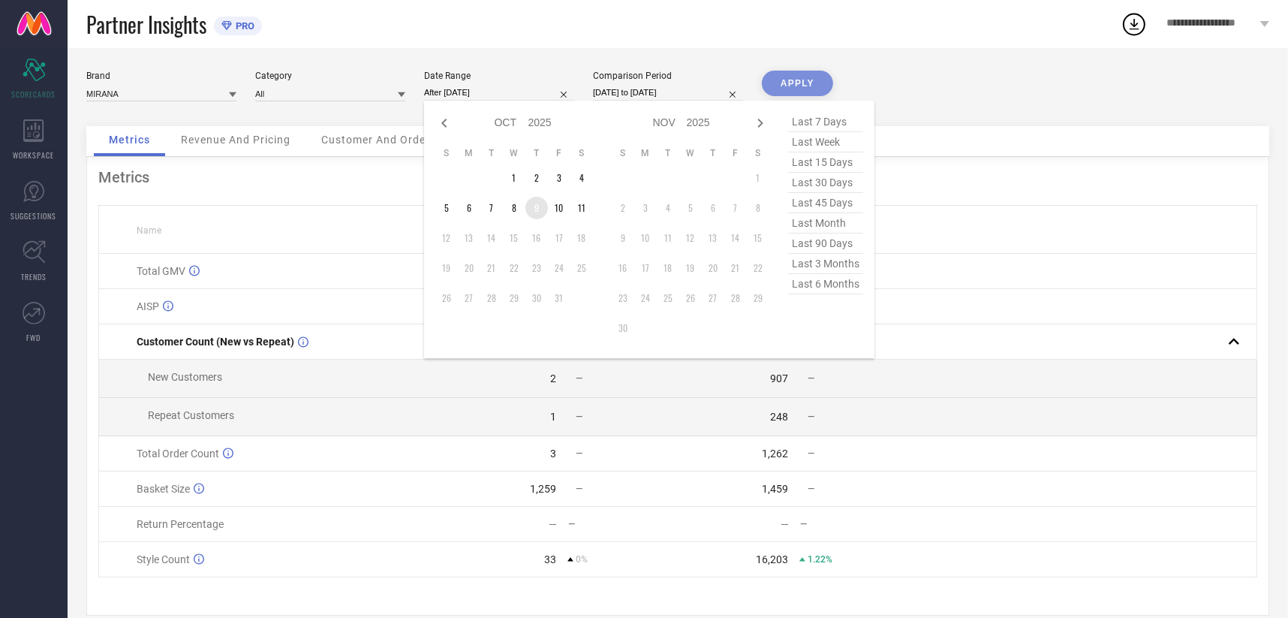
click at [541, 210] on td "9" at bounding box center [536, 208] width 23 height 23
type input "[DATE] to [DATE]"
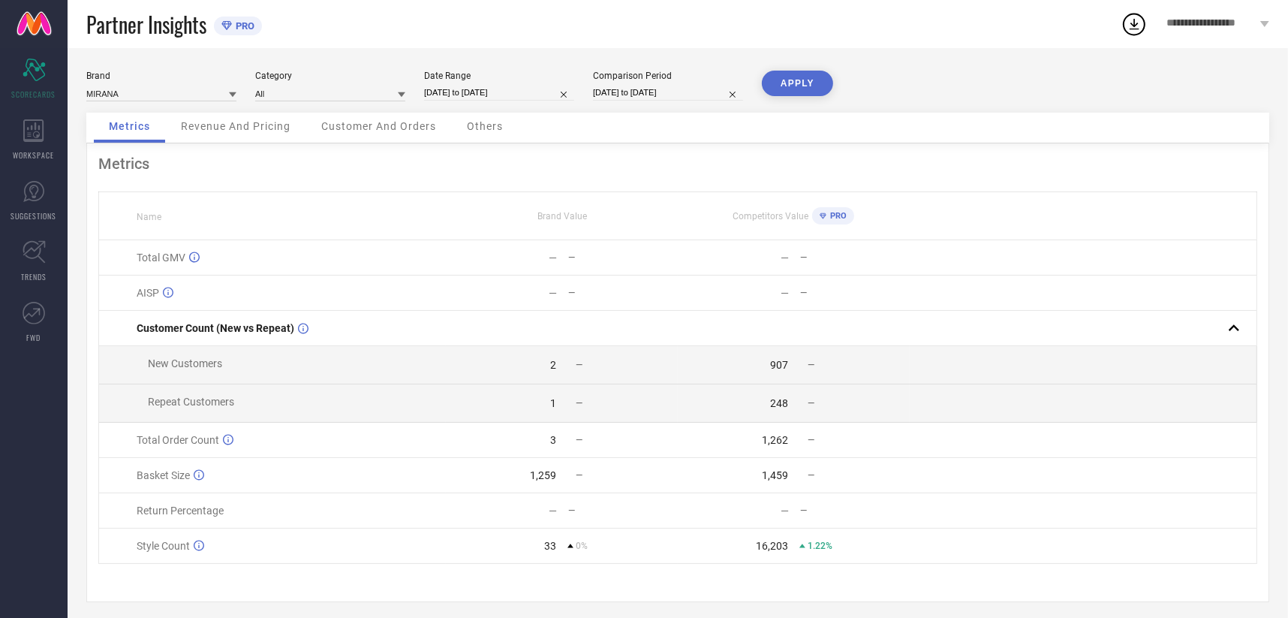
click at [811, 85] on button "APPLY" at bounding box center [797, 84] width 71 height 26
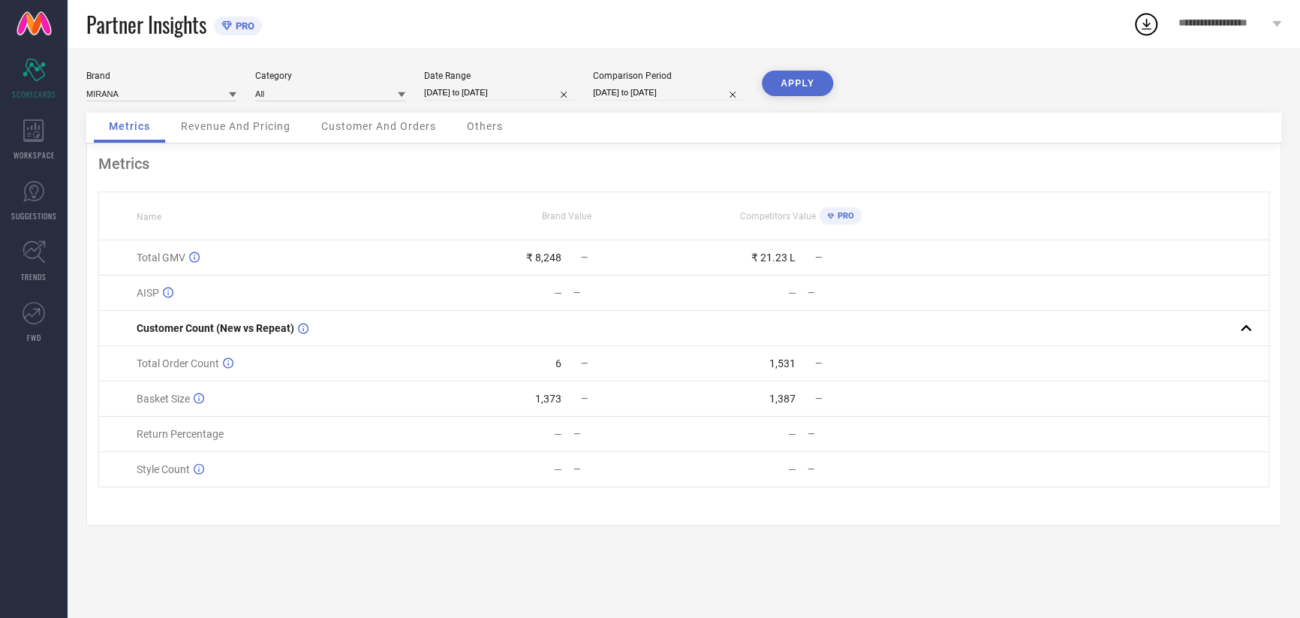
click at [480, 95] on input "[DATE] to [DATE]" at bounding box center [499, 93] width 150 height 16
select select "9"
select select "2025"
select select "10"
select select "2025"
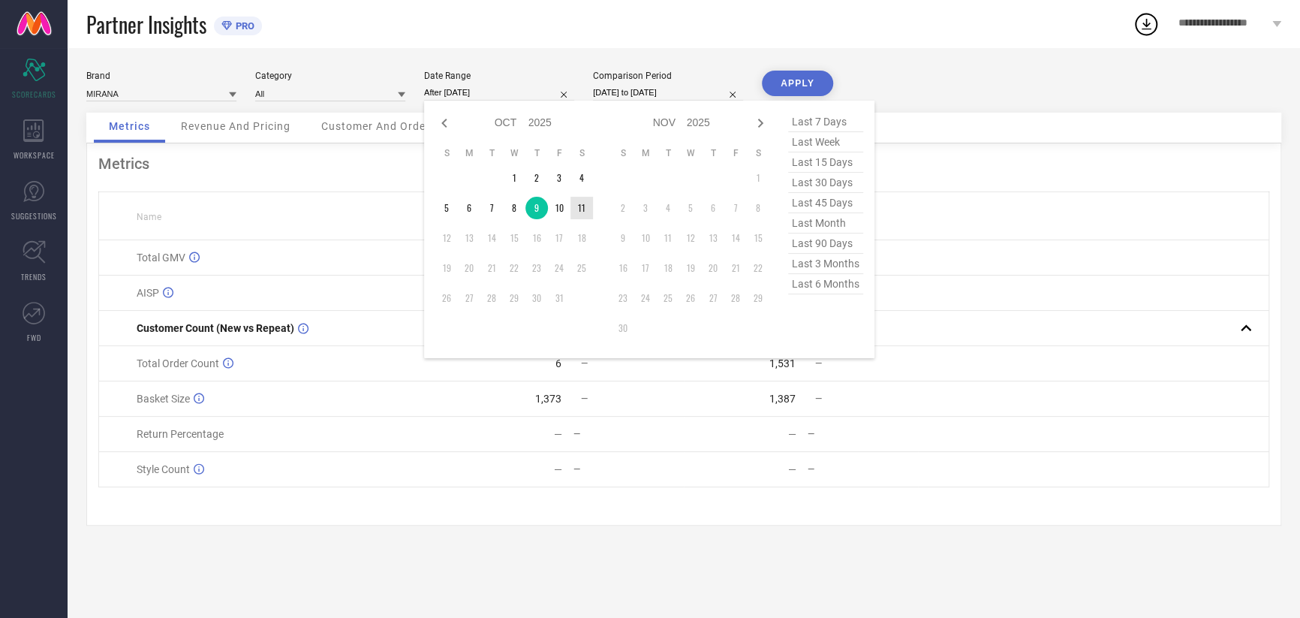
click at [585, 216] on td "11" at bounding box center [581, 208] width 23 height 23
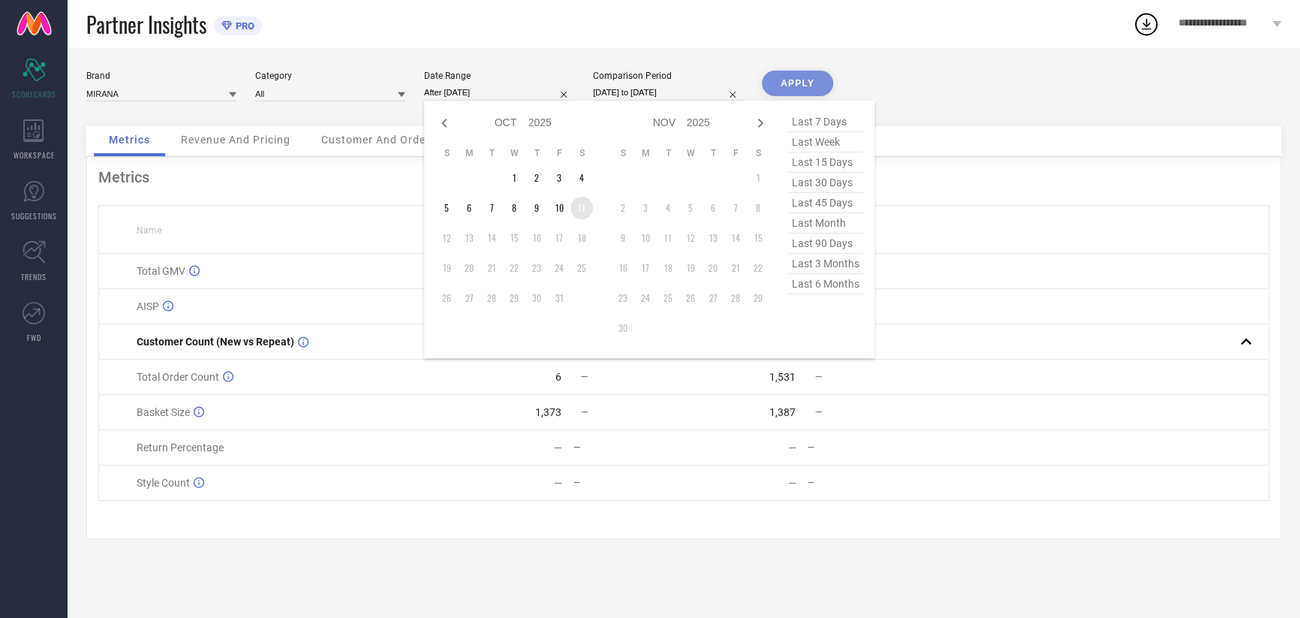
type input "[DATE] to [DATE]"
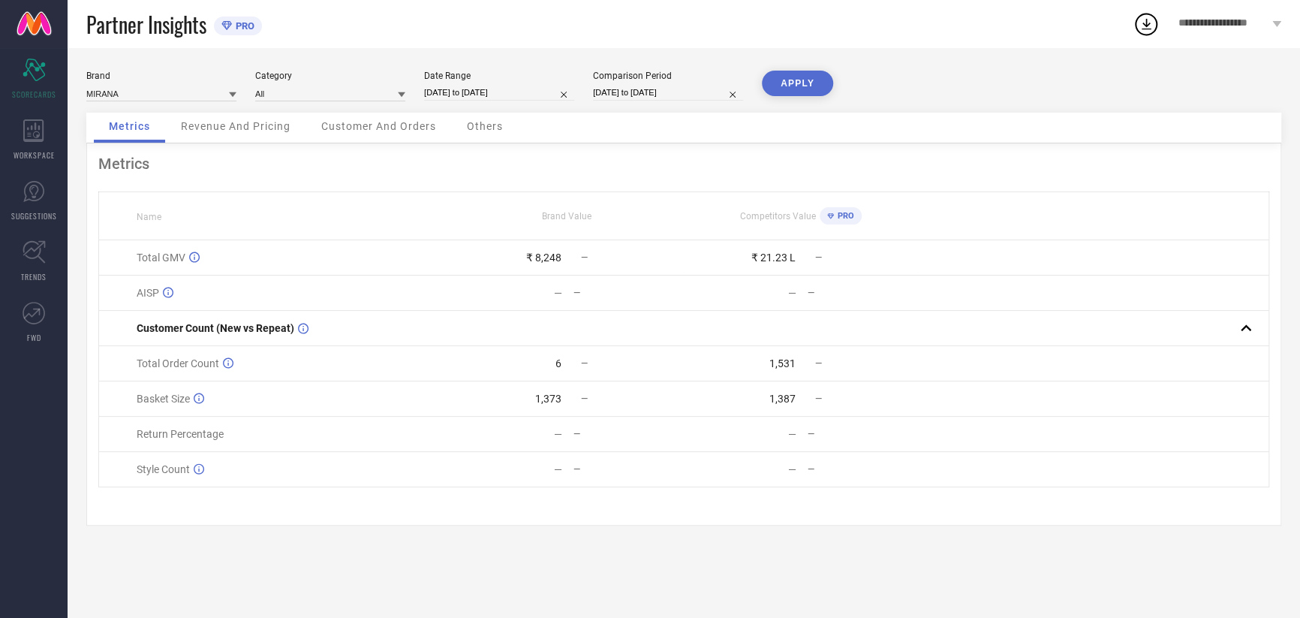
click at [788, 86] on button "APPLY" at bounding box center [797, 84] width 71 height 26
select select "9"
select select "2025"
select select "10"
select select "2025"
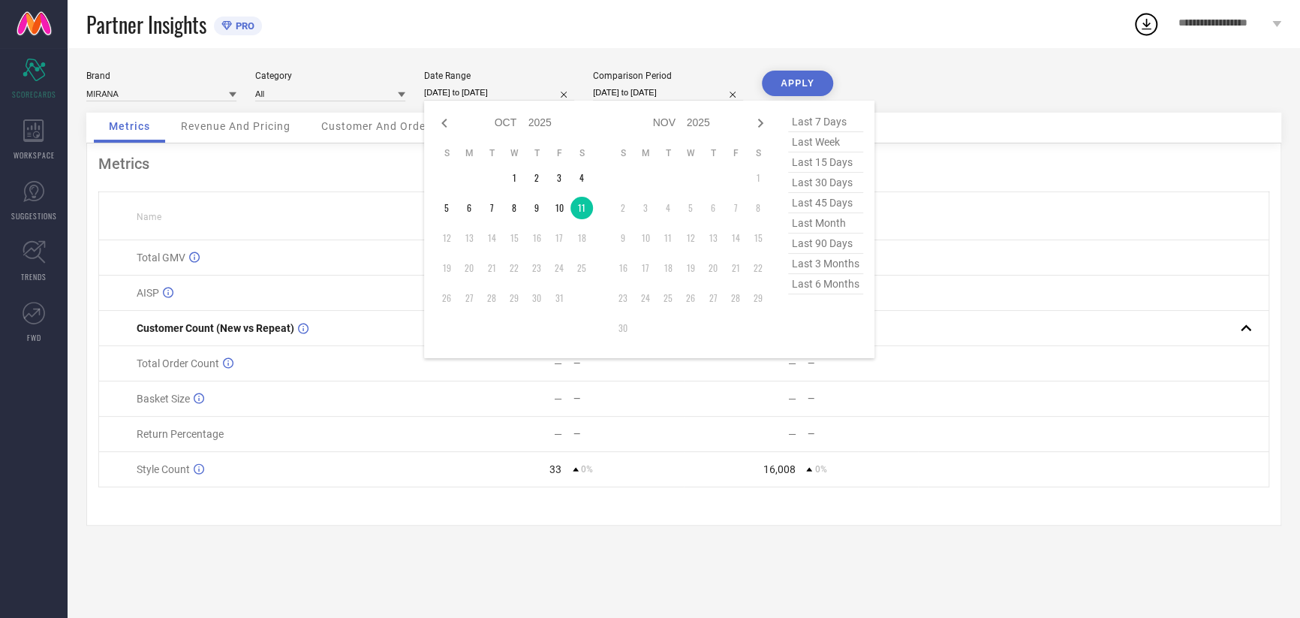
click at [492, 99] on input "[DATE] to [DATE]" at bounding box center [499, 93] width 150 height 16
click at [797, 131] on span "last 7 days" at bounding box center [825, 122] width 75 height 20
type input "[DATE] to [DATE]"
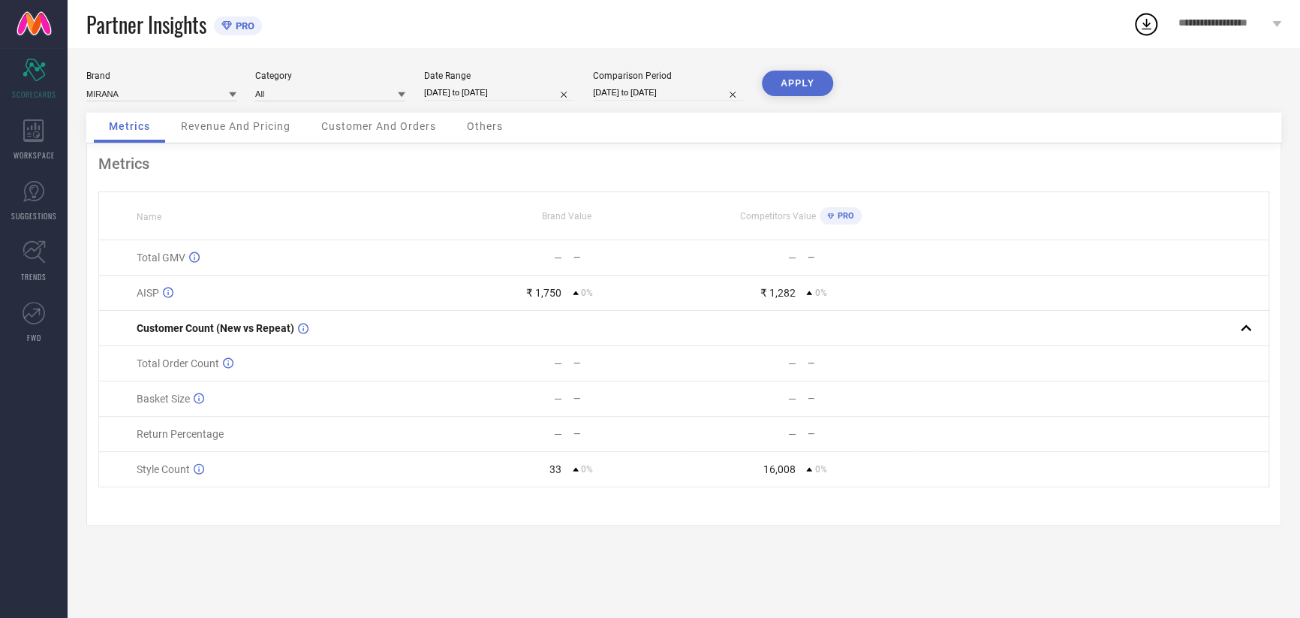
click at [793, 93] on button "APPLY" at bounding box center [797, 84] width 71 height 26
